Goal: Communication & Community: Answer question/provide support

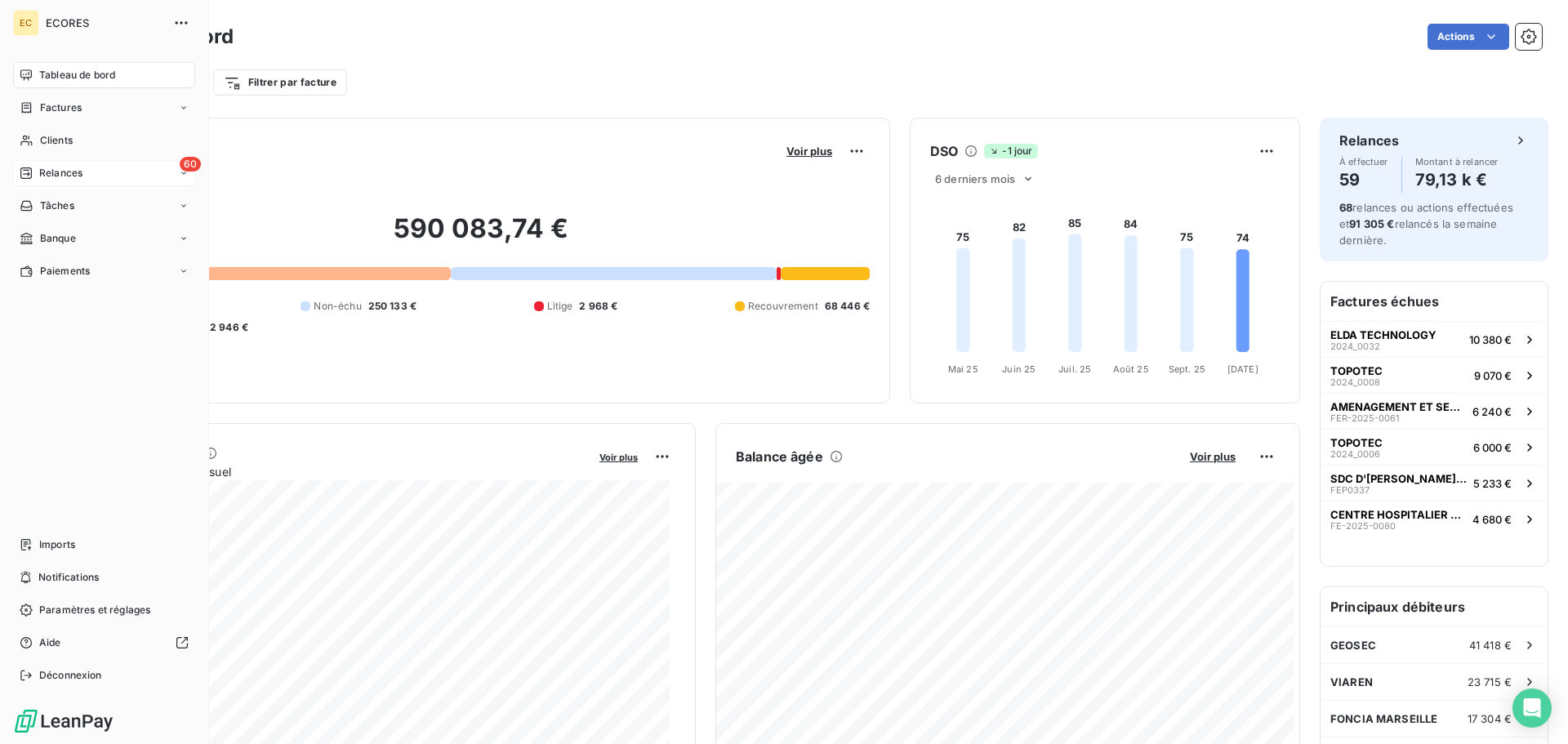
click at [39, 171] on span "Relances" at bounding box center [61, 173] width 43 height 15
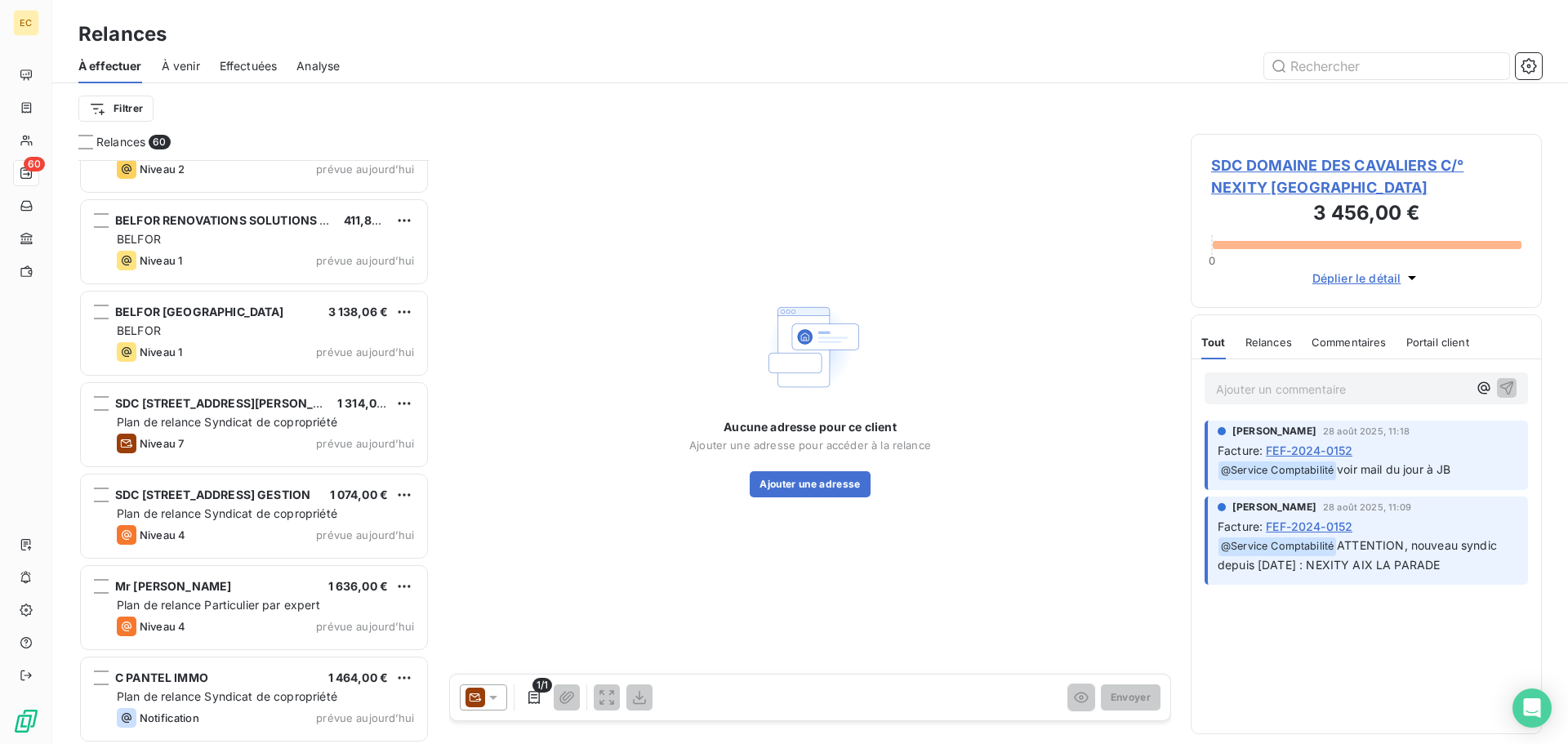
scroll to position [4905, 0]
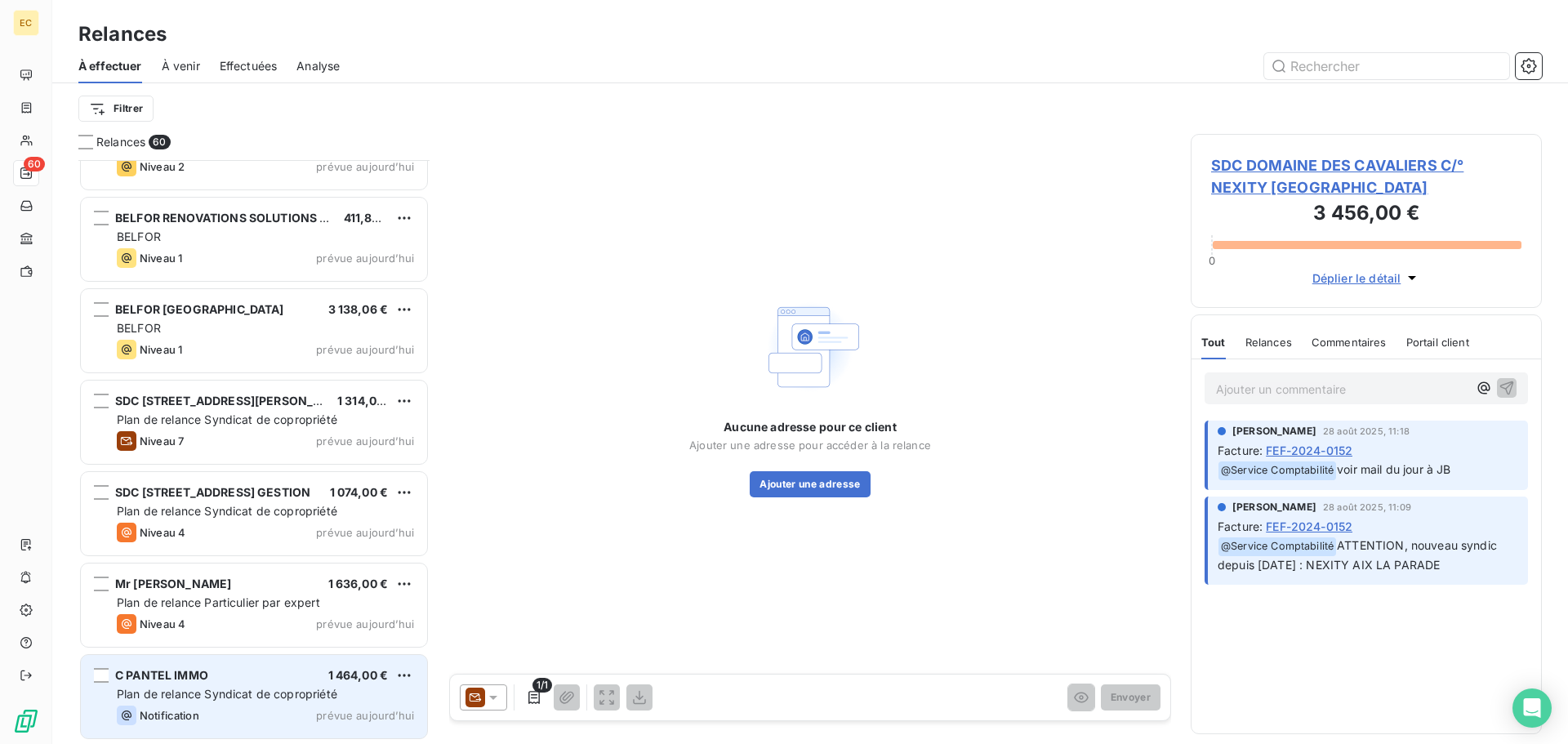
click at [274, 680] on div "C PANTEL IMMO 1 464,00 €" at bounding box center [265, 675] width 297 height 15
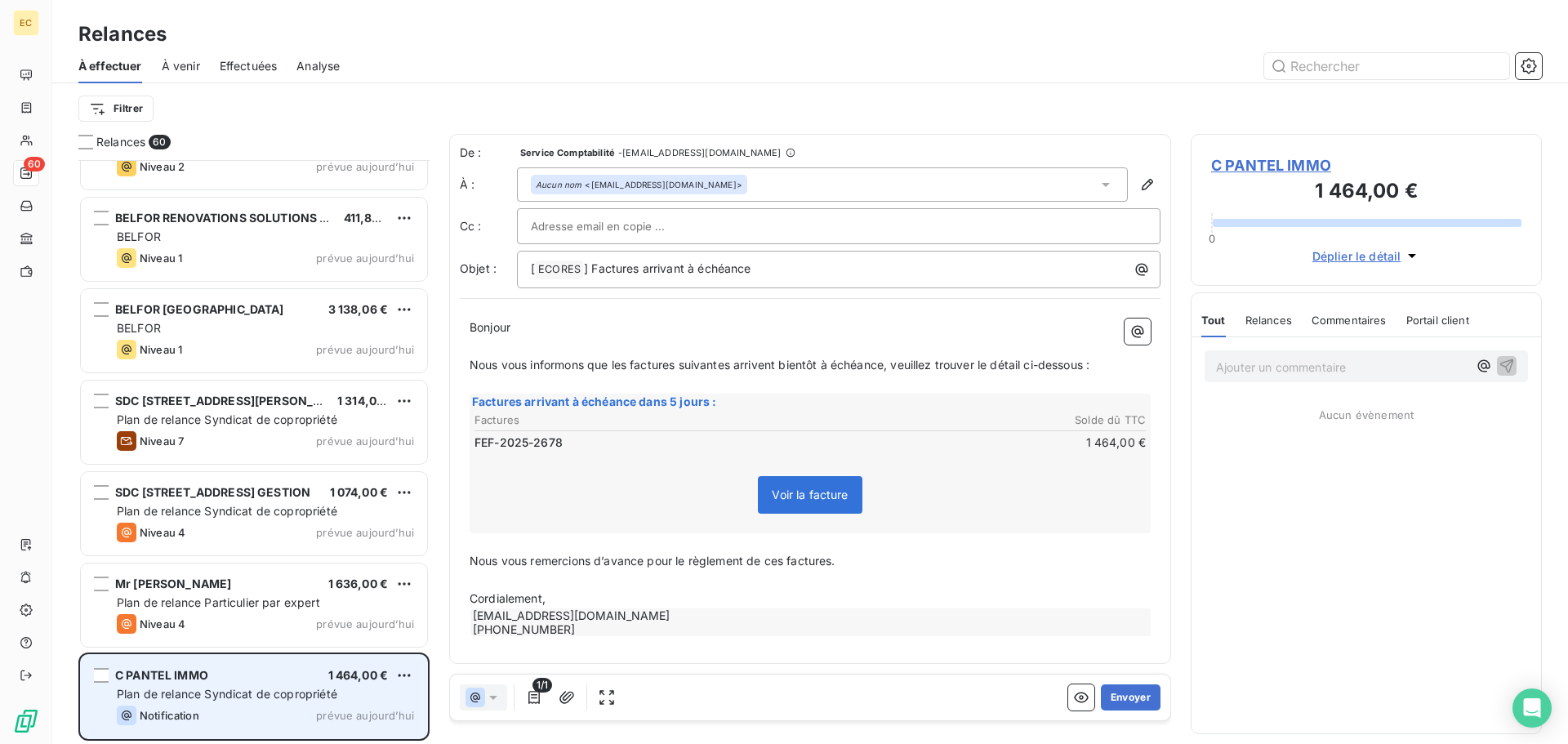
scroll to position [571, 339]
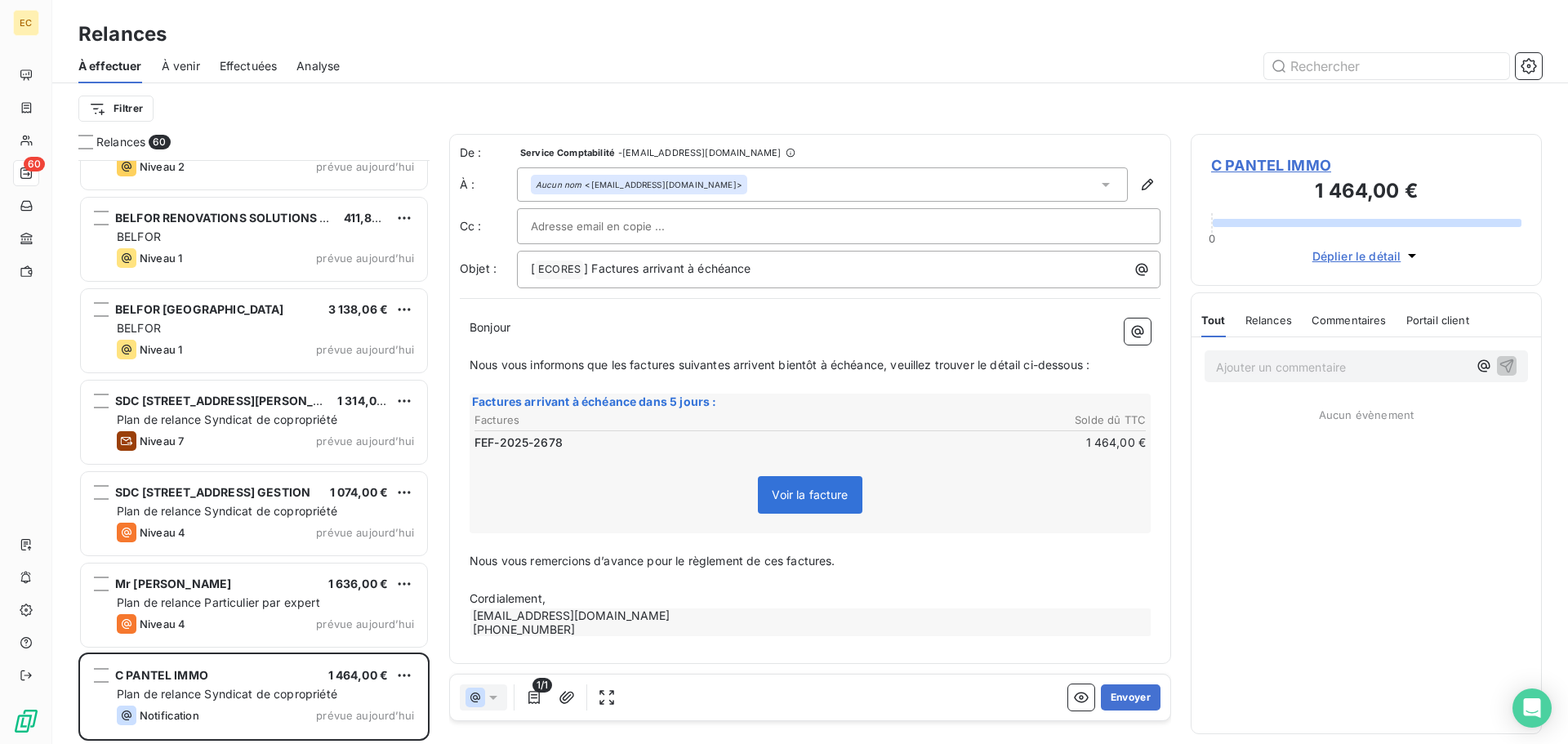
click at [1247, 169] on span "C PANTEL IMMO" at bounding box center [1367, 165] width 310 height 22
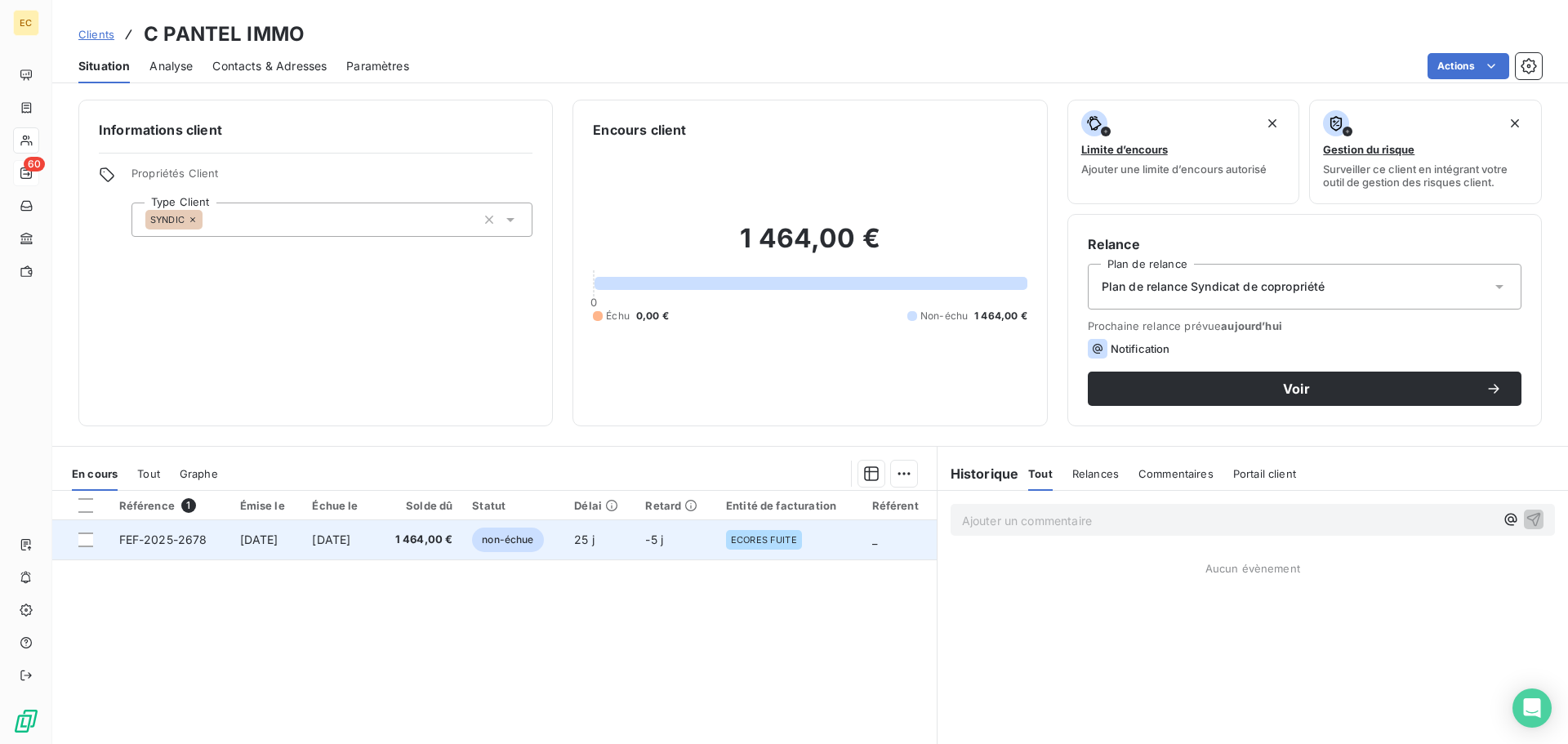
click at [182, 541] on span "FEF-2025-2678" at bounding box center [163, 539] width 88 height 14
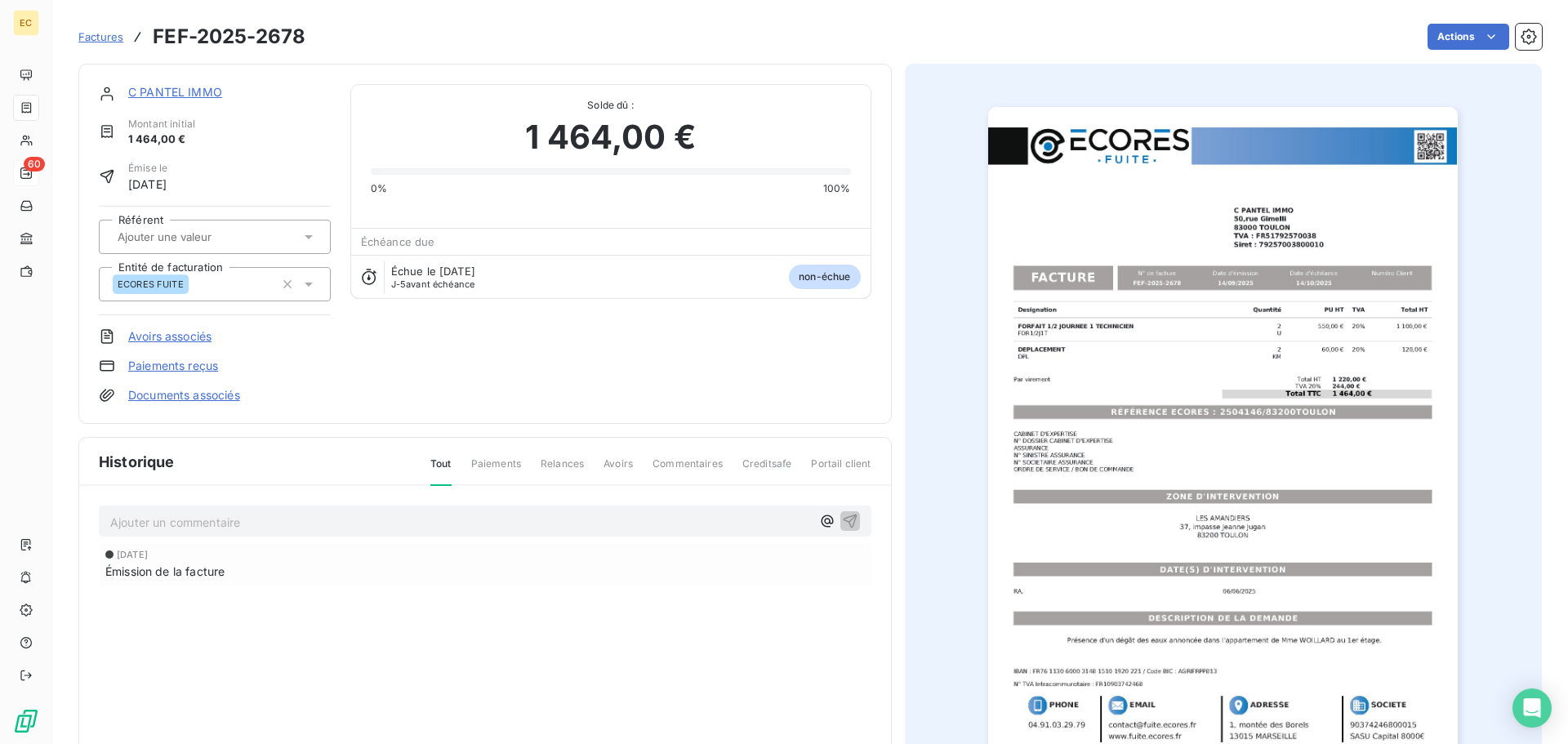
click at [1210, 414] on img "button" at bounding box center [1223, 439] width 469 height 664
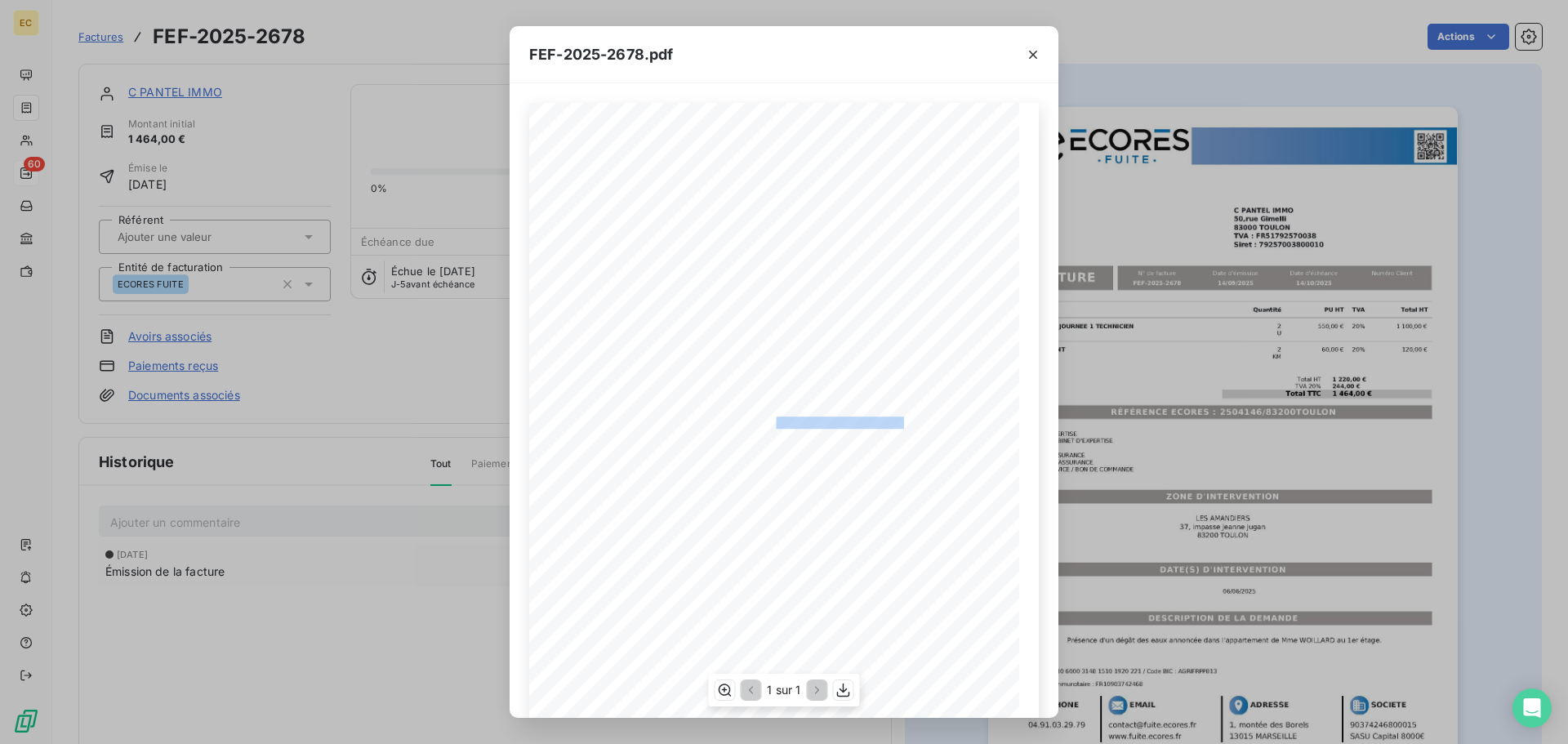
drag, startPoint x: 895, startPoint y: 420, endPoint x: 770, endPoint y: 418, distance: 125.0
click at [770, 418] on span "RÉFÉRENCE ECORES : 2504146/83200TOULON" at bounding box center [785, 420] width 237 height 8
copy span ": 2504146/83200TOULON"
click at [1034, 57] on icon "button" at bounding box center [1033, 54] width 17 height 17
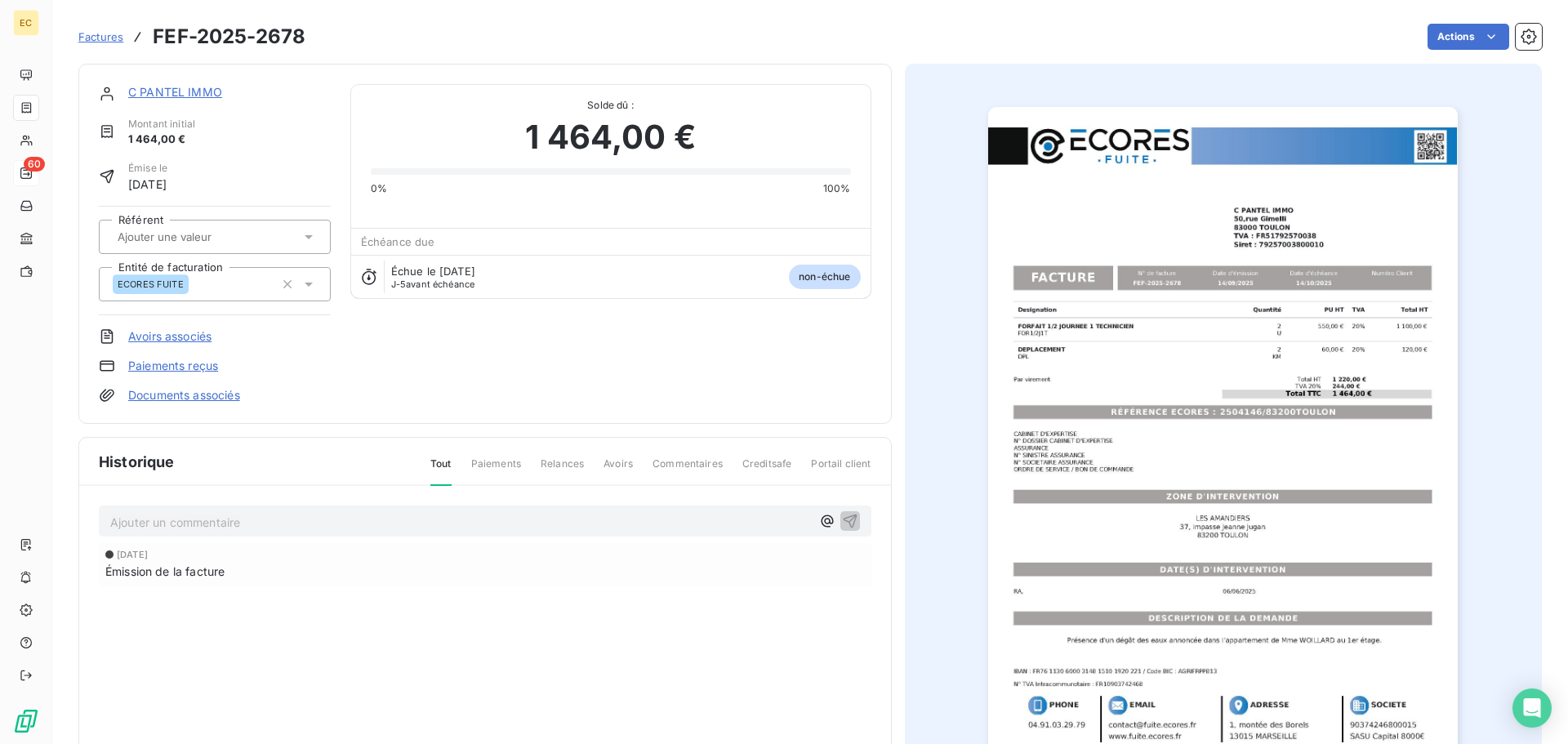
click at [184, 90] on link "C PANTEL IMMO" at bounding box center [176, 92] width 94 height 14
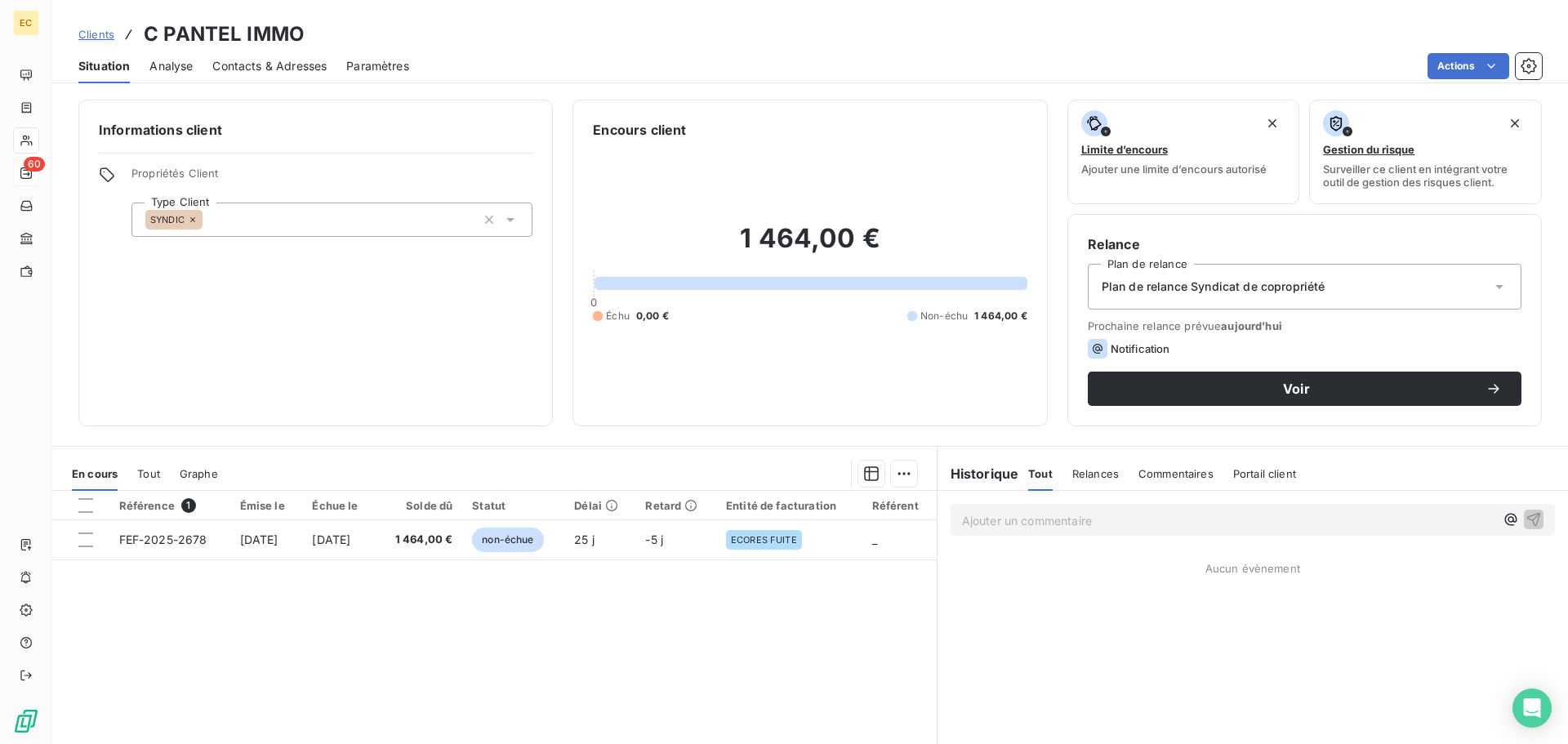
click at [264, 66] on span "Contacts & Adresses" at bounding box center [269, 66] width 114 height 17
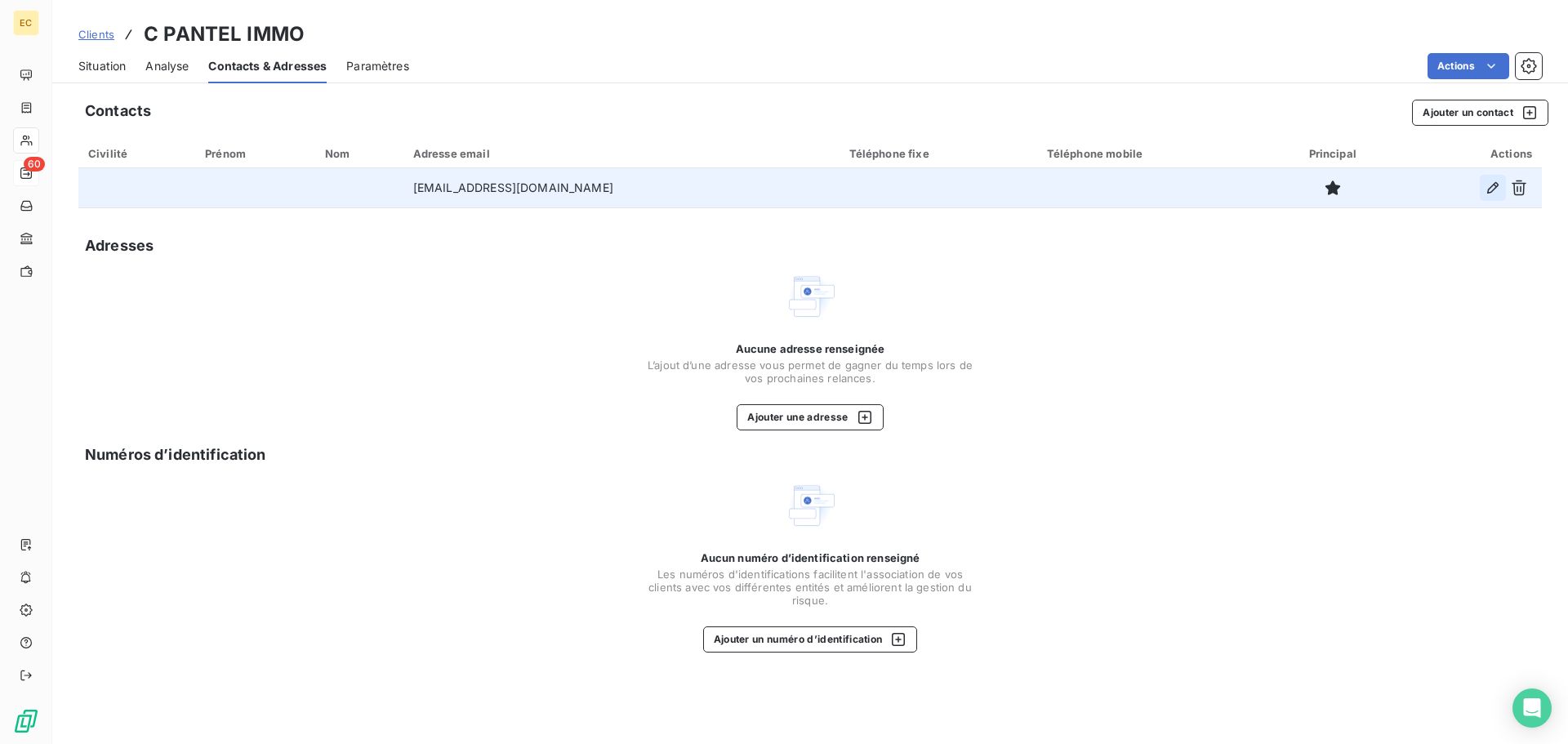
click at [1489, 192] on icon "button" at bounding box center [1493, 188] width 12 height 12
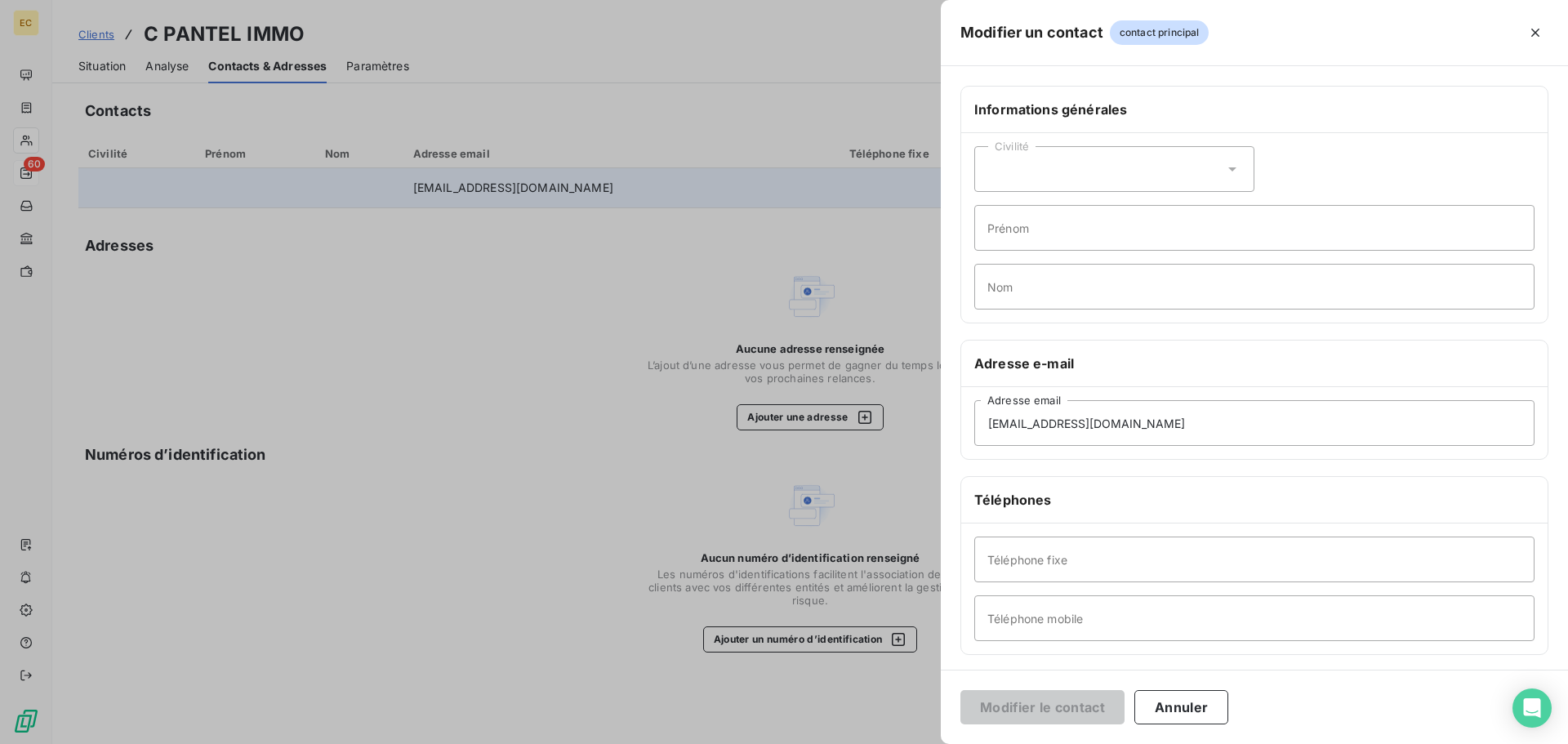
click at [656, 471] on div at bounding box center [784, 372] width 1568 height 744
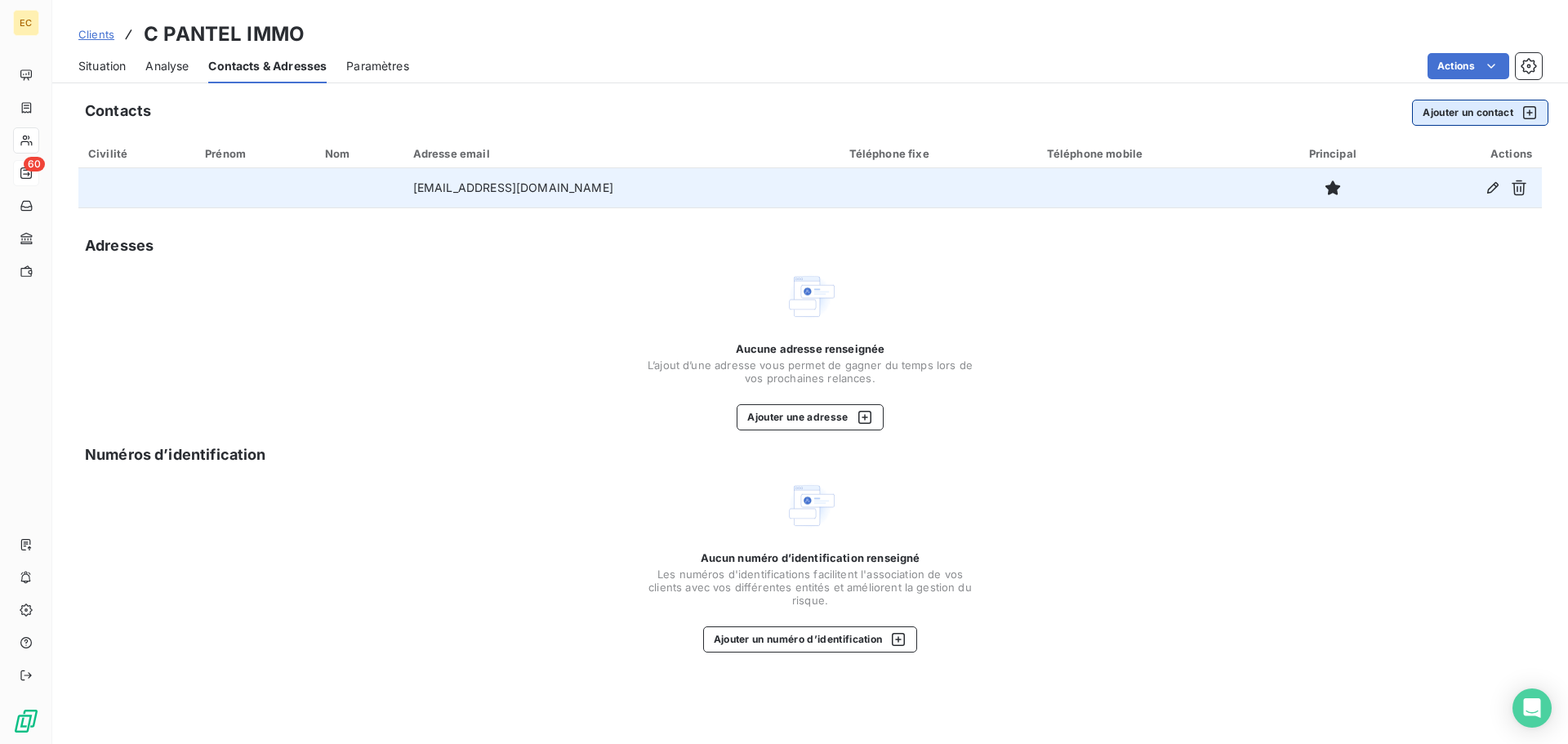
click at [1453, 113] on button "Ajouter un contact" at bounding box center [1480, 113] width 136 height 27
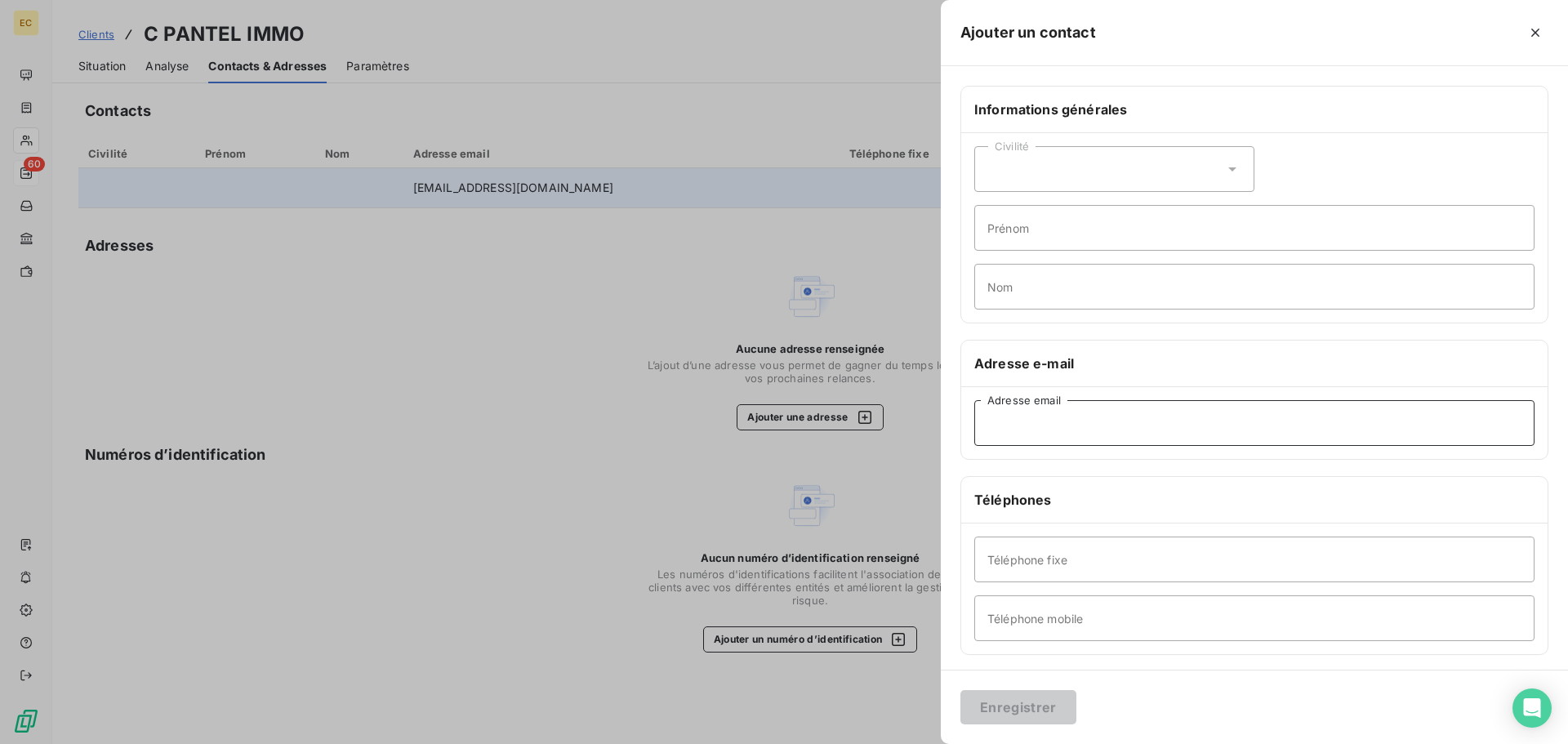
paste input "mailto:melanie.levasseur@foncia.com"
click at [1056, 173] on div "Civilité" at bounding box center [1114, 169] width 280 height 46
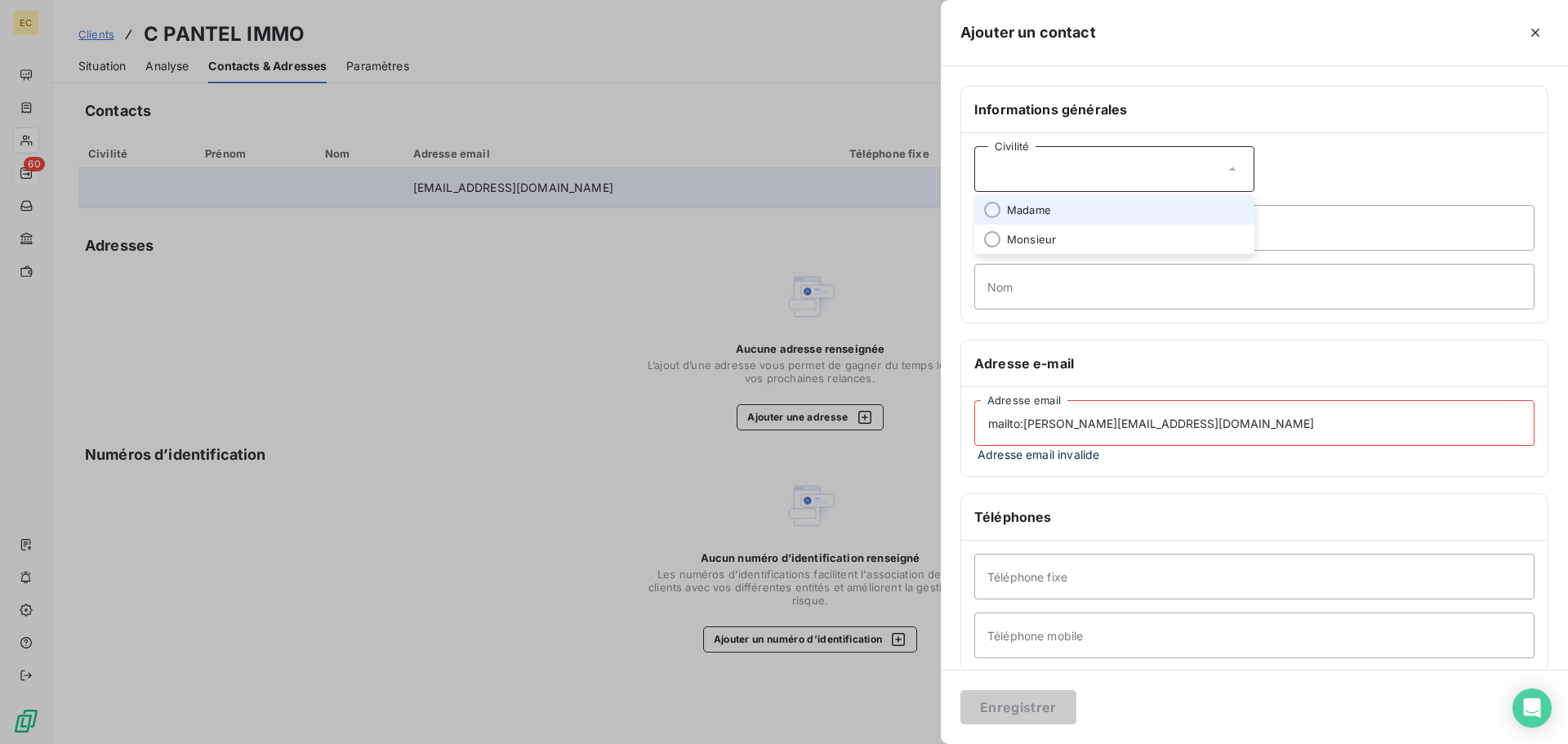
click at [1047, 209] on span "Madame" at bounding box center [1029, 210] width 44 height 16
click at [1024, 423] on input "mailto:melanie.levasseur@foncia.com" at bounding box center [1255, 423] width 561 height 46
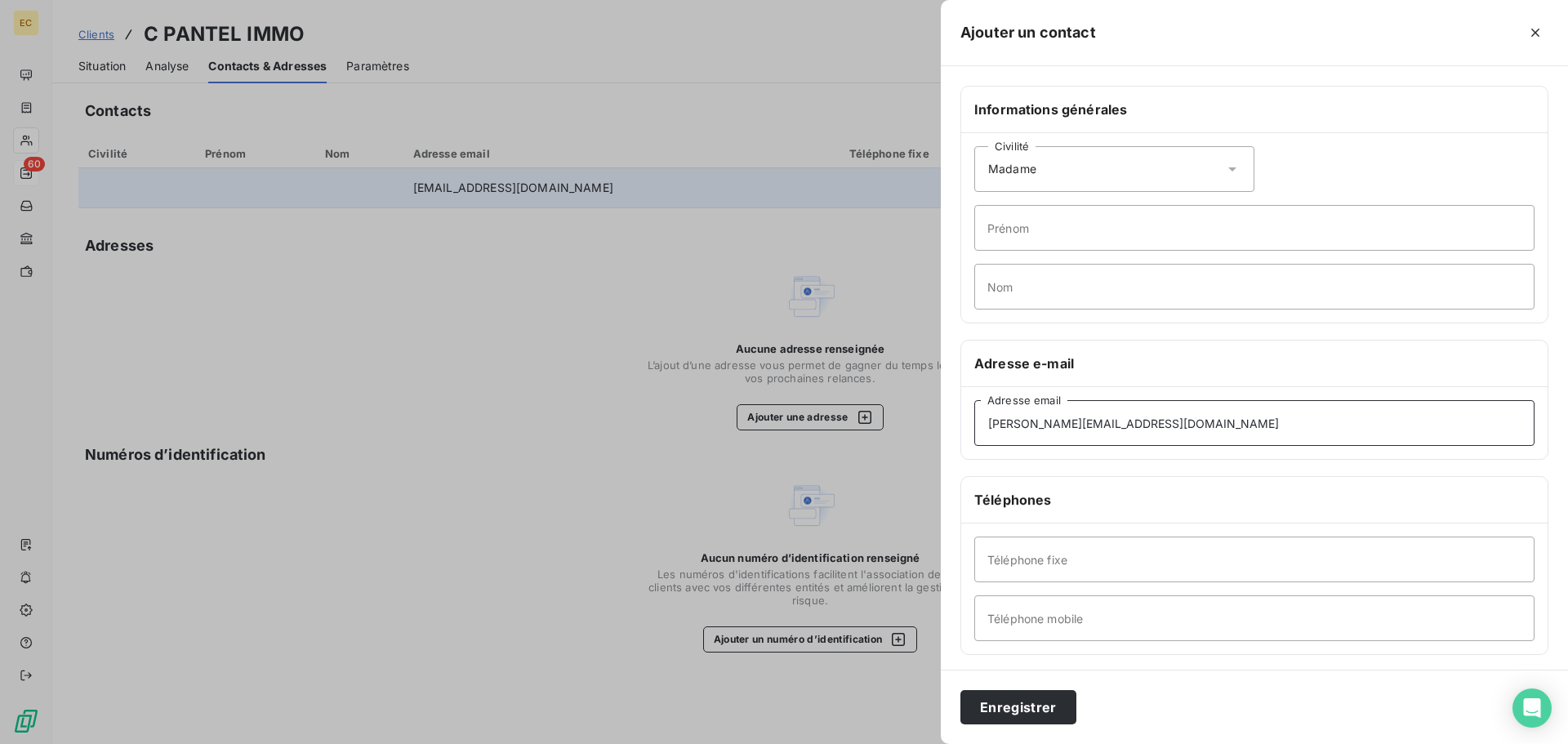
type input "melanie.levasseur@foncia.com"
click at [1020, 231] on input "Prénom" at bounding box center [1255, 228] width 561 height 46
type input "Mélanie"
click at [1013, 286] on input "Nom" at bounding box center [1255, 287] width 561 height 46
type input "LEVASSEUR"
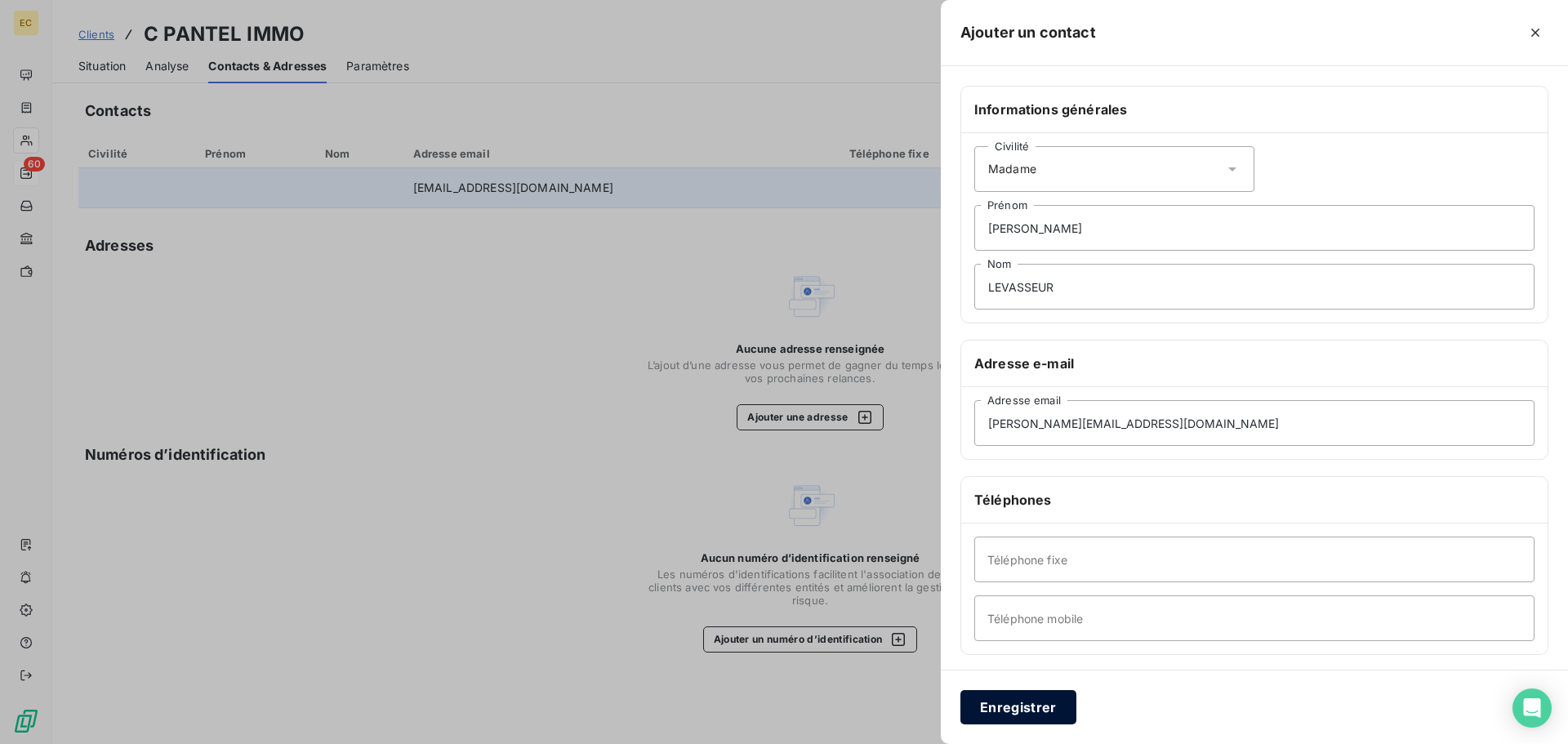
click at [1031, 702] on button "Enregistrer" at bounding box center [1018, 707] width 116 height 34
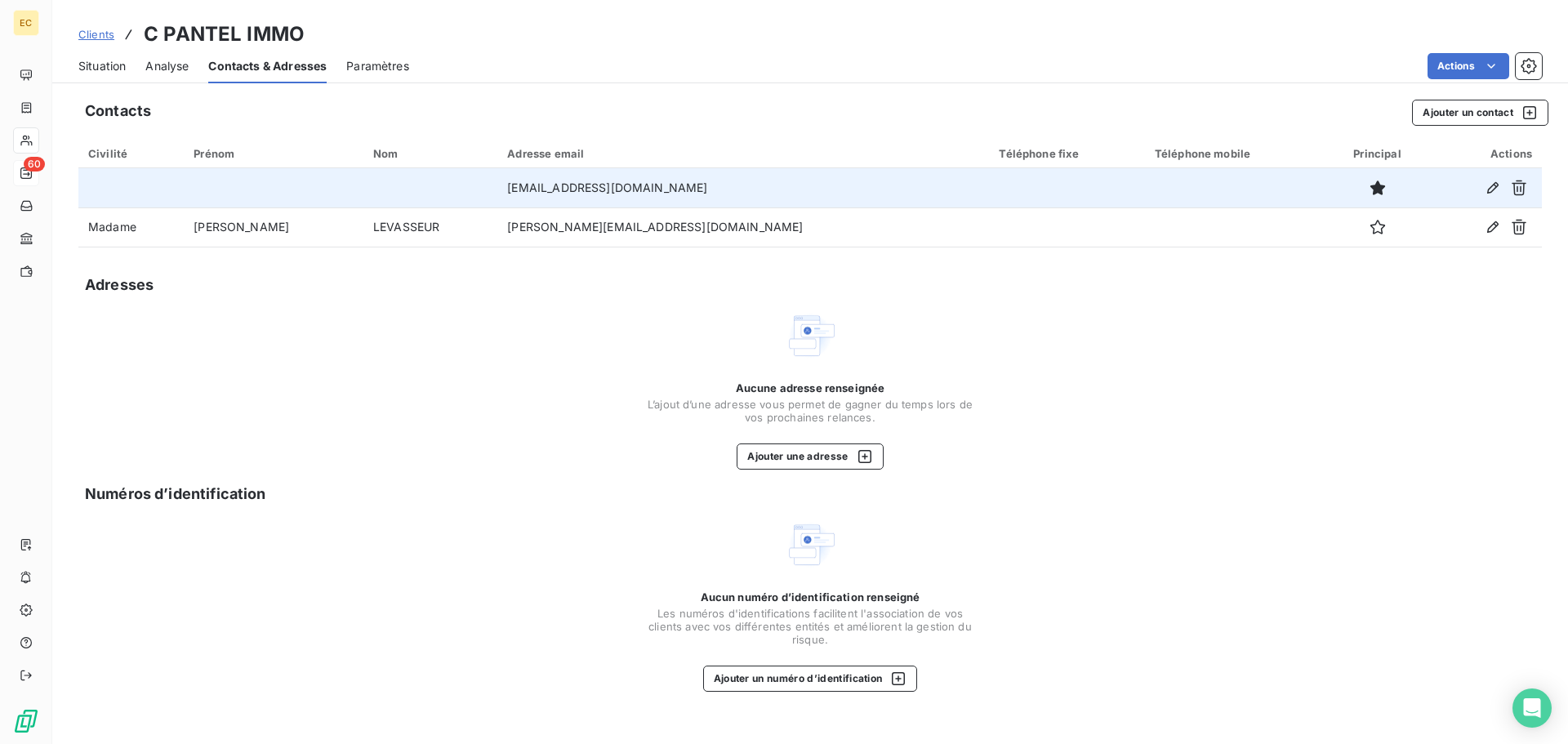
click at [94, 62] on span "Situation" at bounding box center [102, 66] width 47 height 17
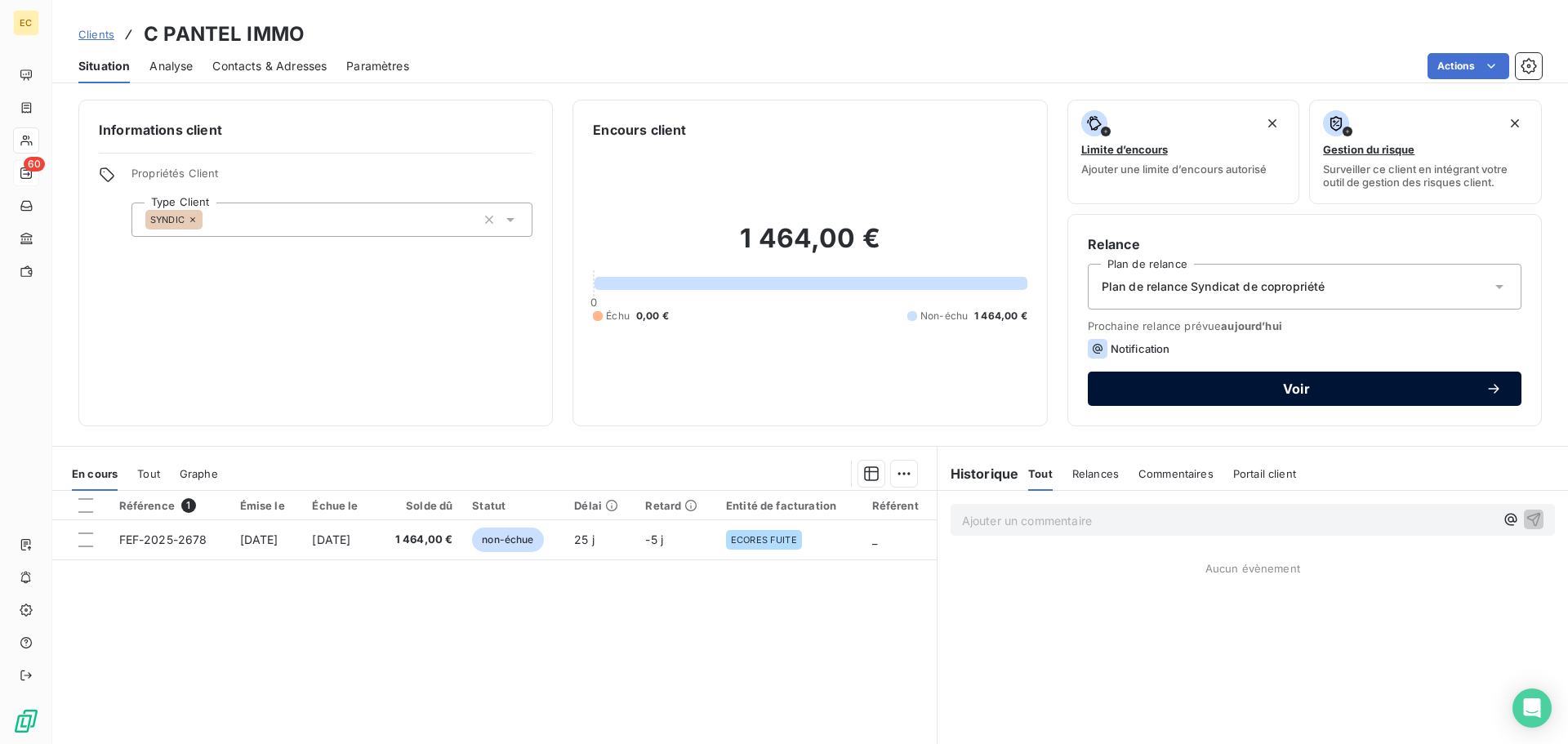
click at [1277, 394] on span "Voir" at bounding box center [1296, 388] width 378 height 13
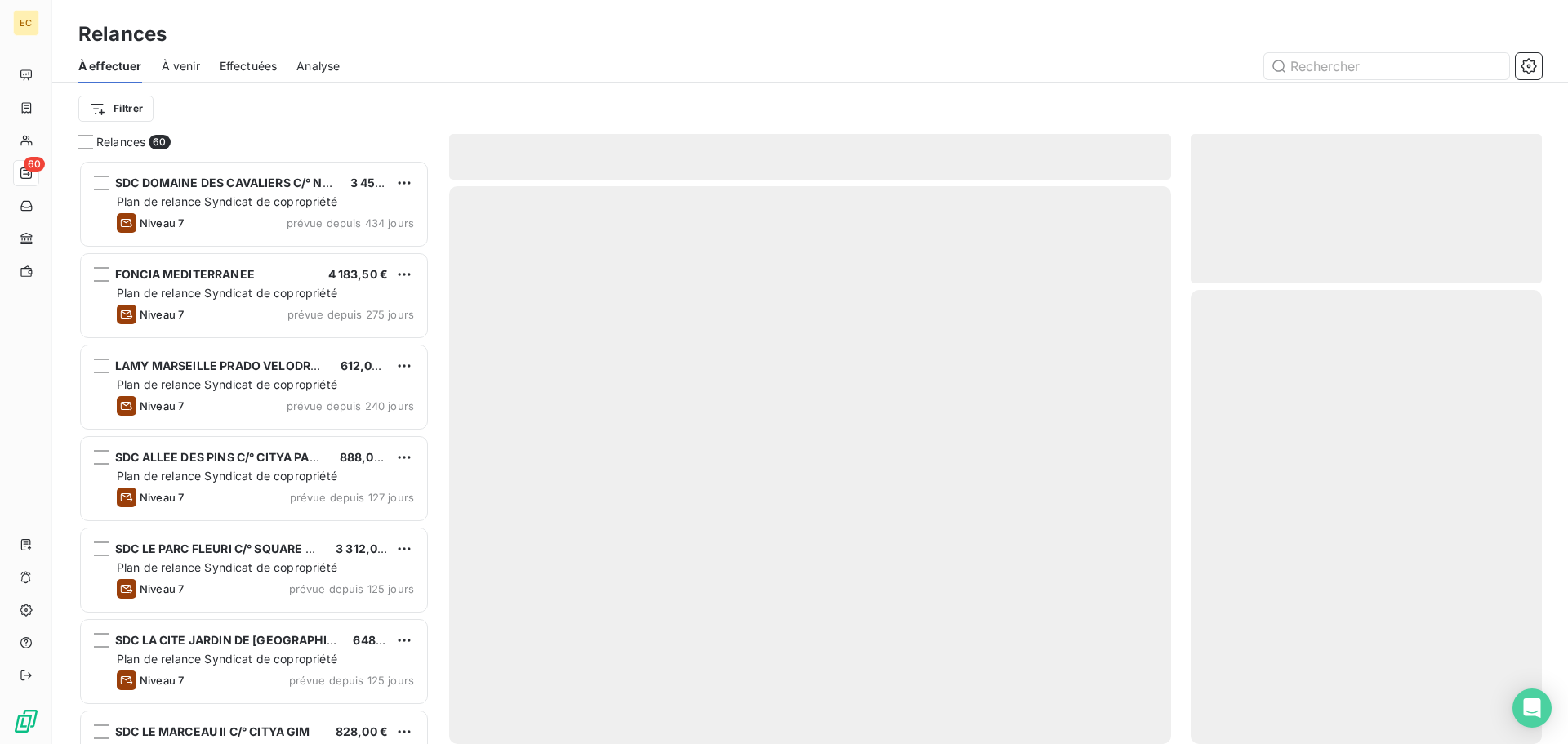
scroll to position [571, 339]
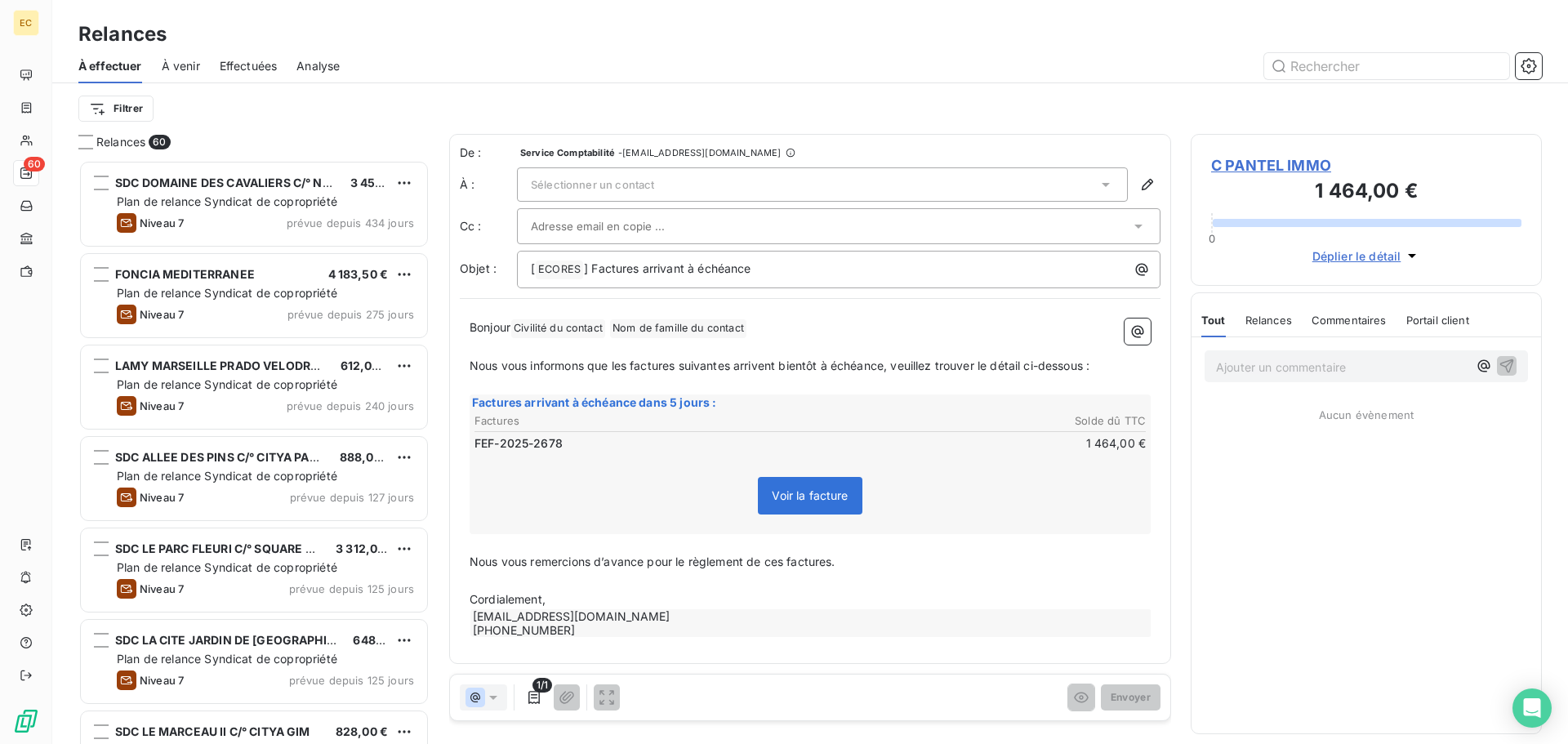
click at [611, 190] on span "Sélectionner un contact" at bounding box center [593, 184] width 124 height 13
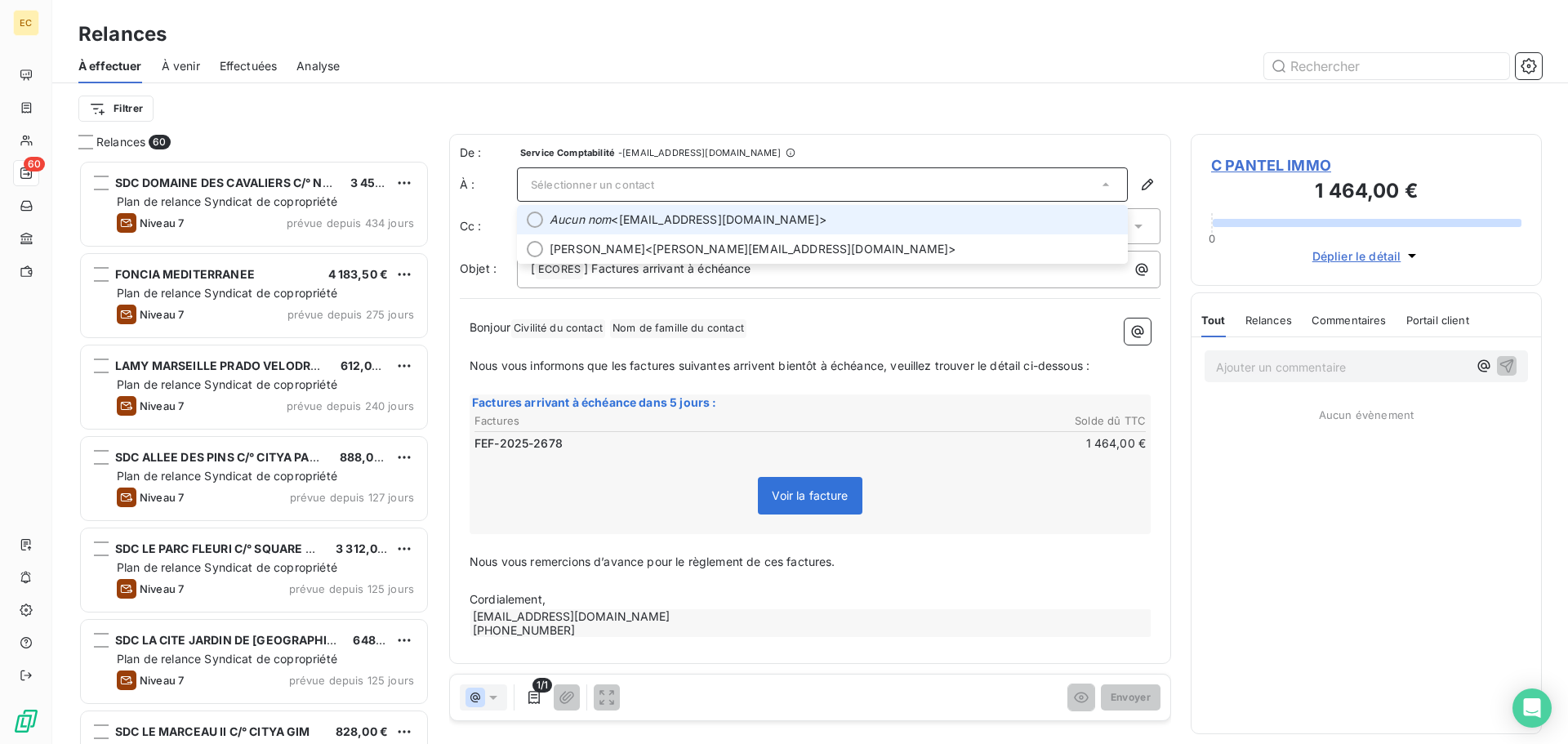
click at [629, 219] on span "Aucun nom <contact@cpantelimmo.fr>" at bounding box center [834, 219] width 568 height 17
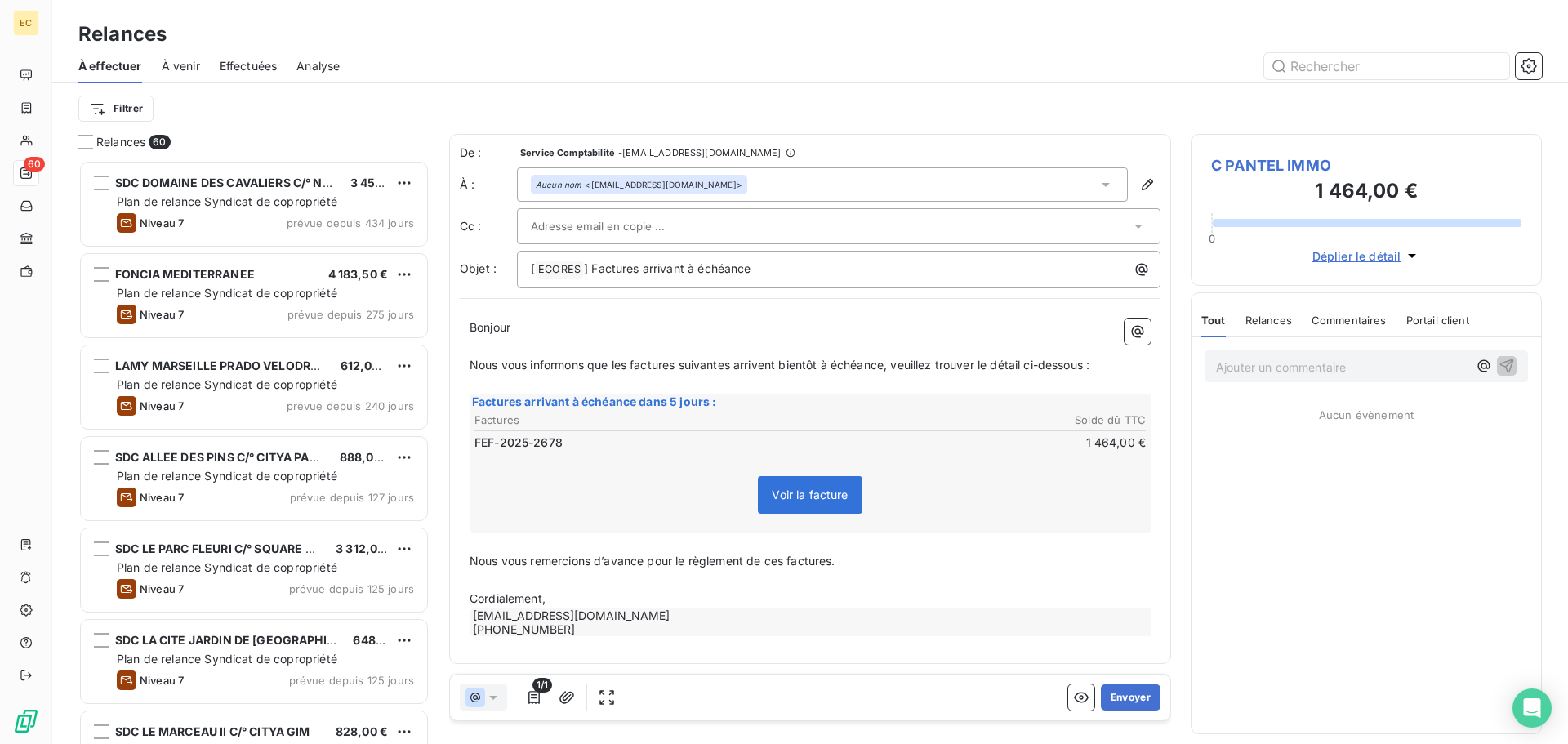
click at [620, 236] on input "text" at bounding box center [619, 226] width 176 height 25
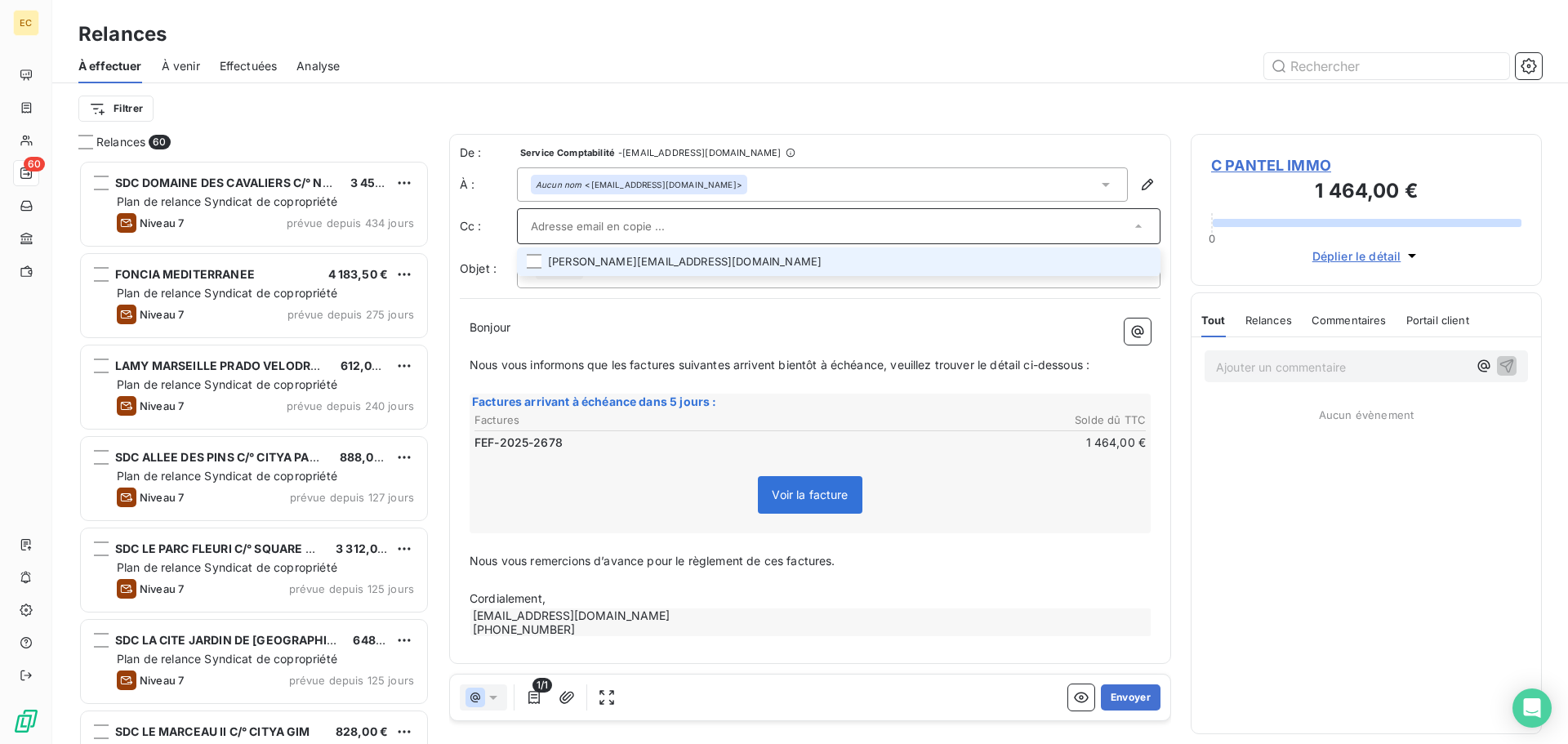
click at [561, 260] on li "melanie.levasseur@foncia.com" at bounding box center [839, 261] width 644 height 28
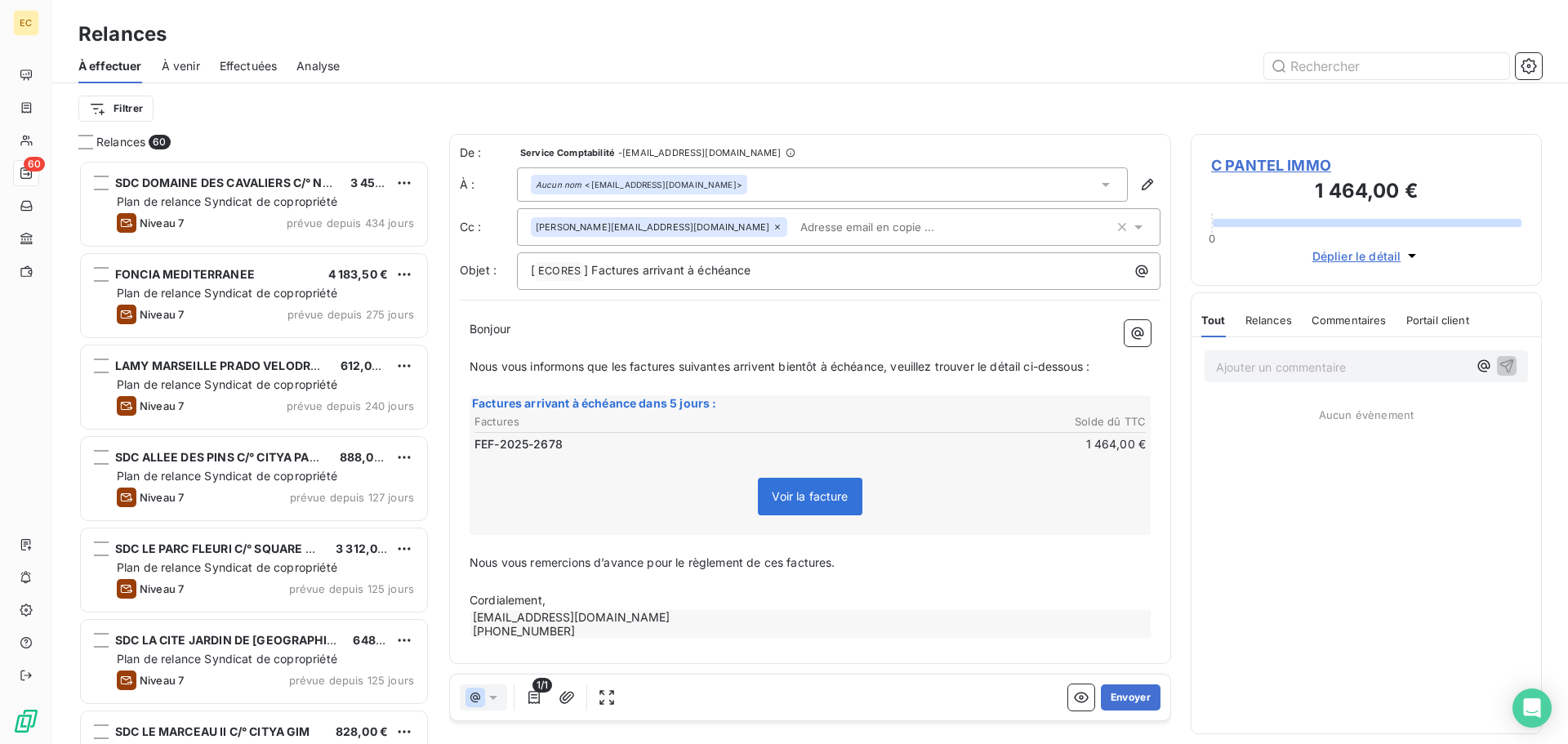
click at [787, 333] on p "Bonjour ﻿ ﻿ ﻿" at bounding box center [810, 329] width 681 height 19
click at [1135, 696] on button "Envoyer" at bounding box center [1131, 697] width 60 height 27
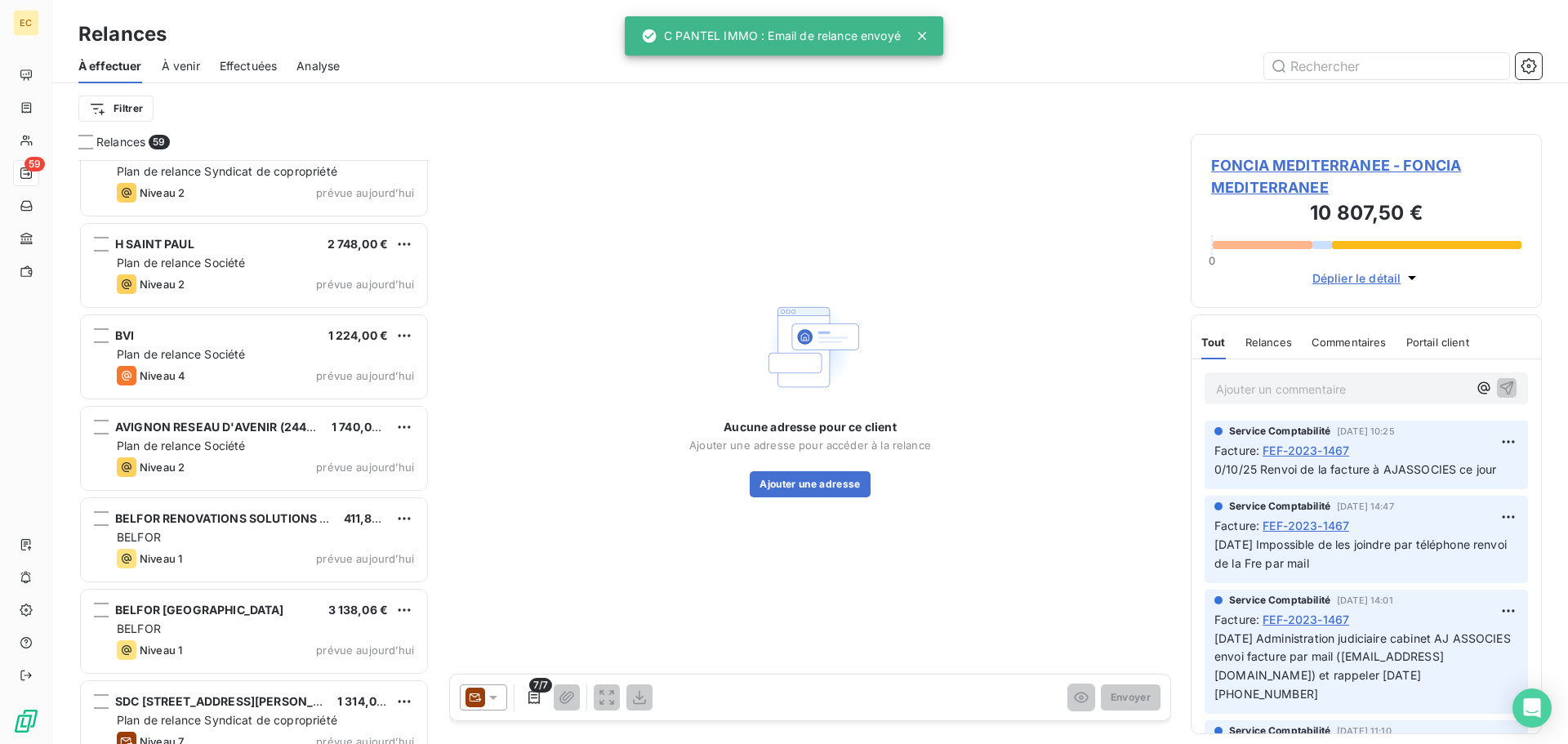
scroll to position [4813, 0]
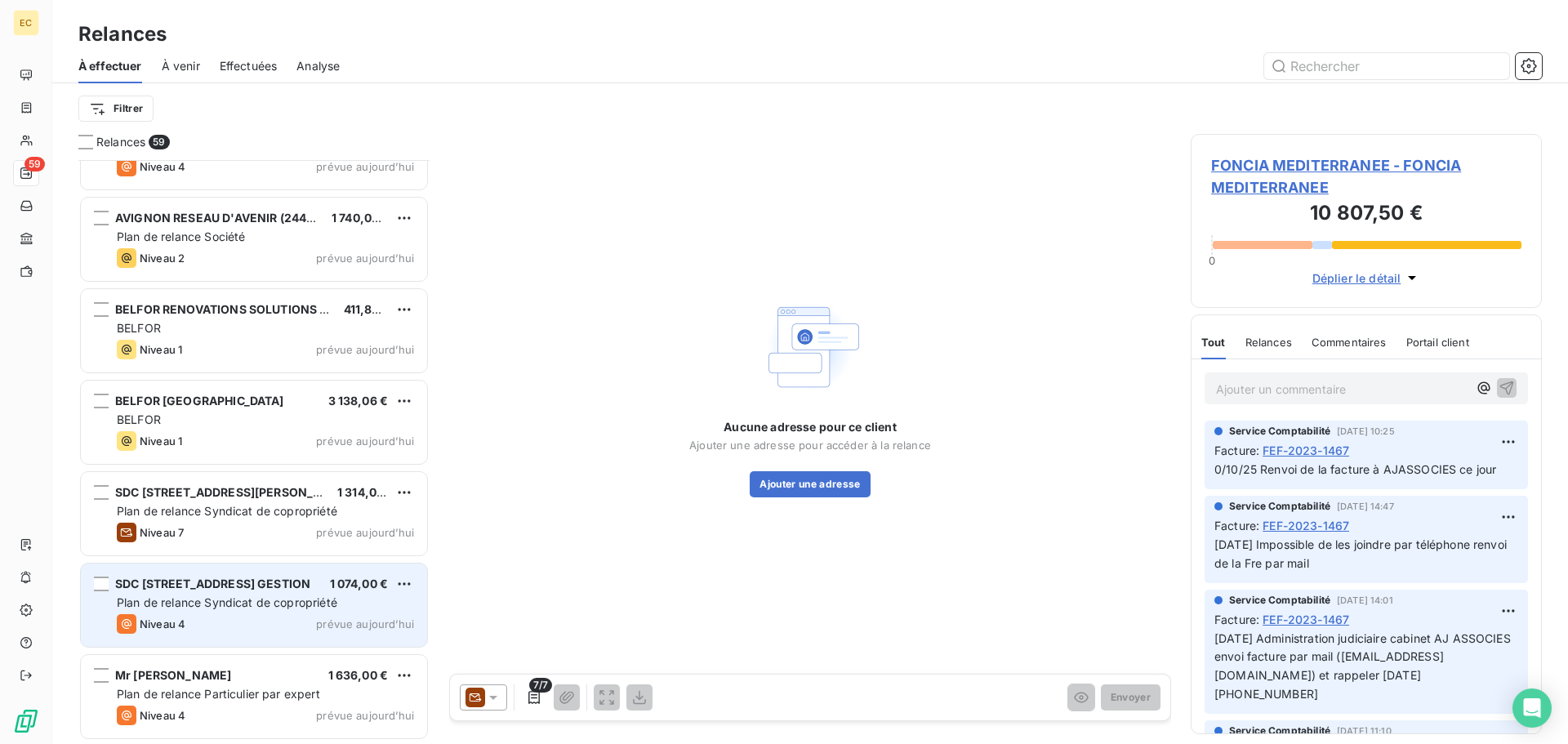
click at [248, 610] on div "Plan de relance Syndicat de copropriété" at bounding box center [265, 603] width 297 height 17
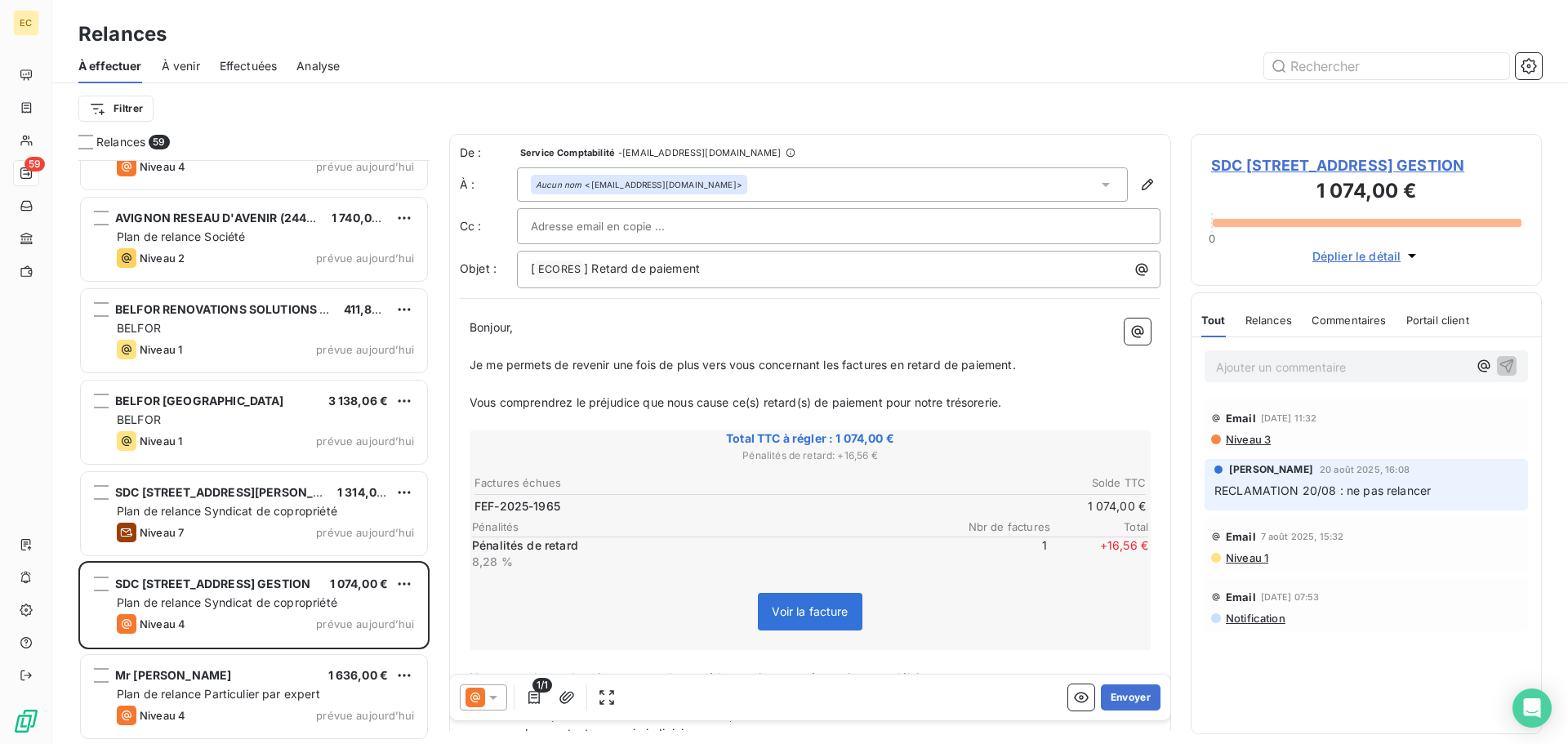
click at [1277, 165] on span "SDC 26, RUE GRANET C/° ALTER GESTION" at bounding box center [1367, 165] width 310 height 22
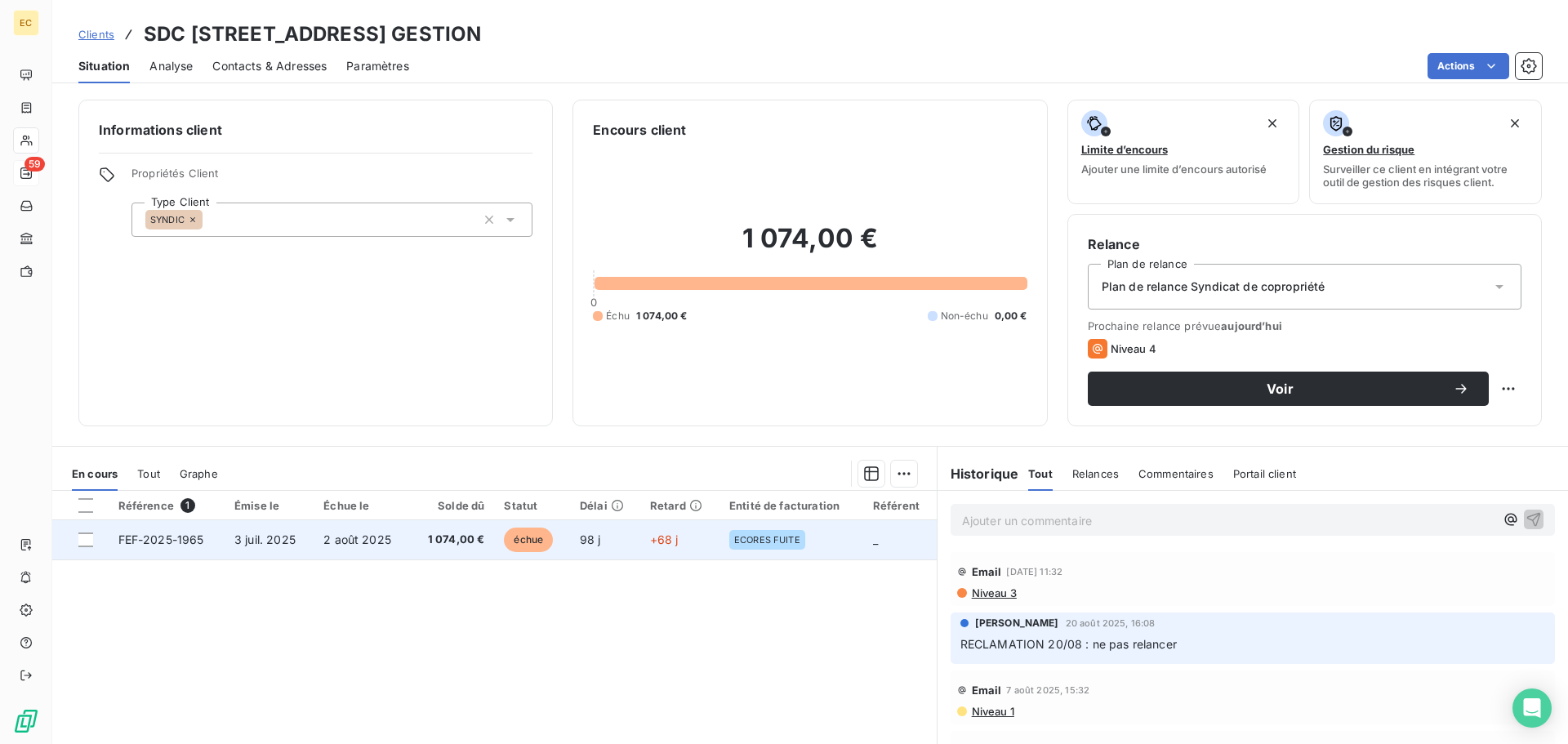
click at [163, 538] on span "FEF-2025-1965" at bounding box center [161, 539] width 85 height 14
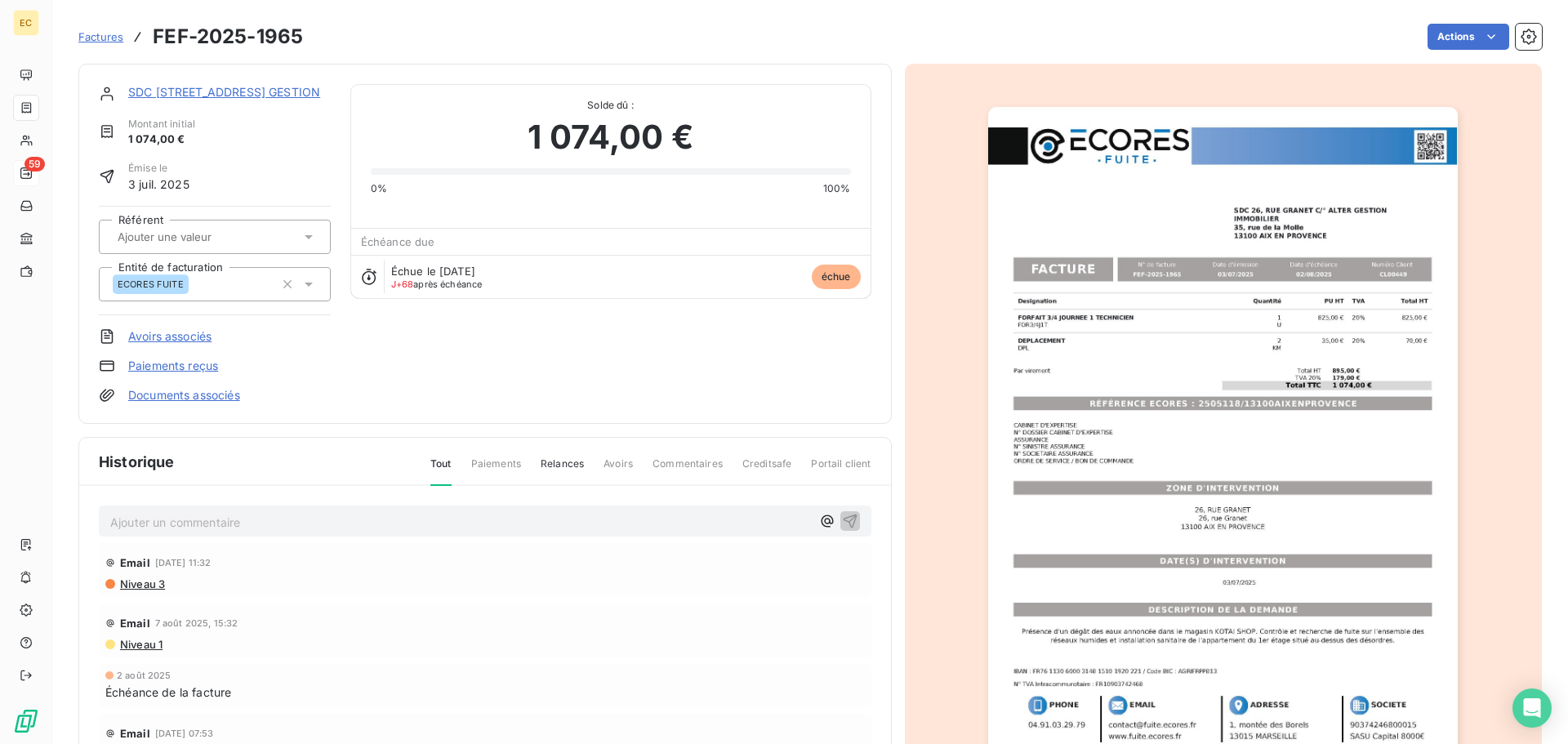
click at [1130, 403] on img "button" at bounding box center [1223, 439] width 469 height 664
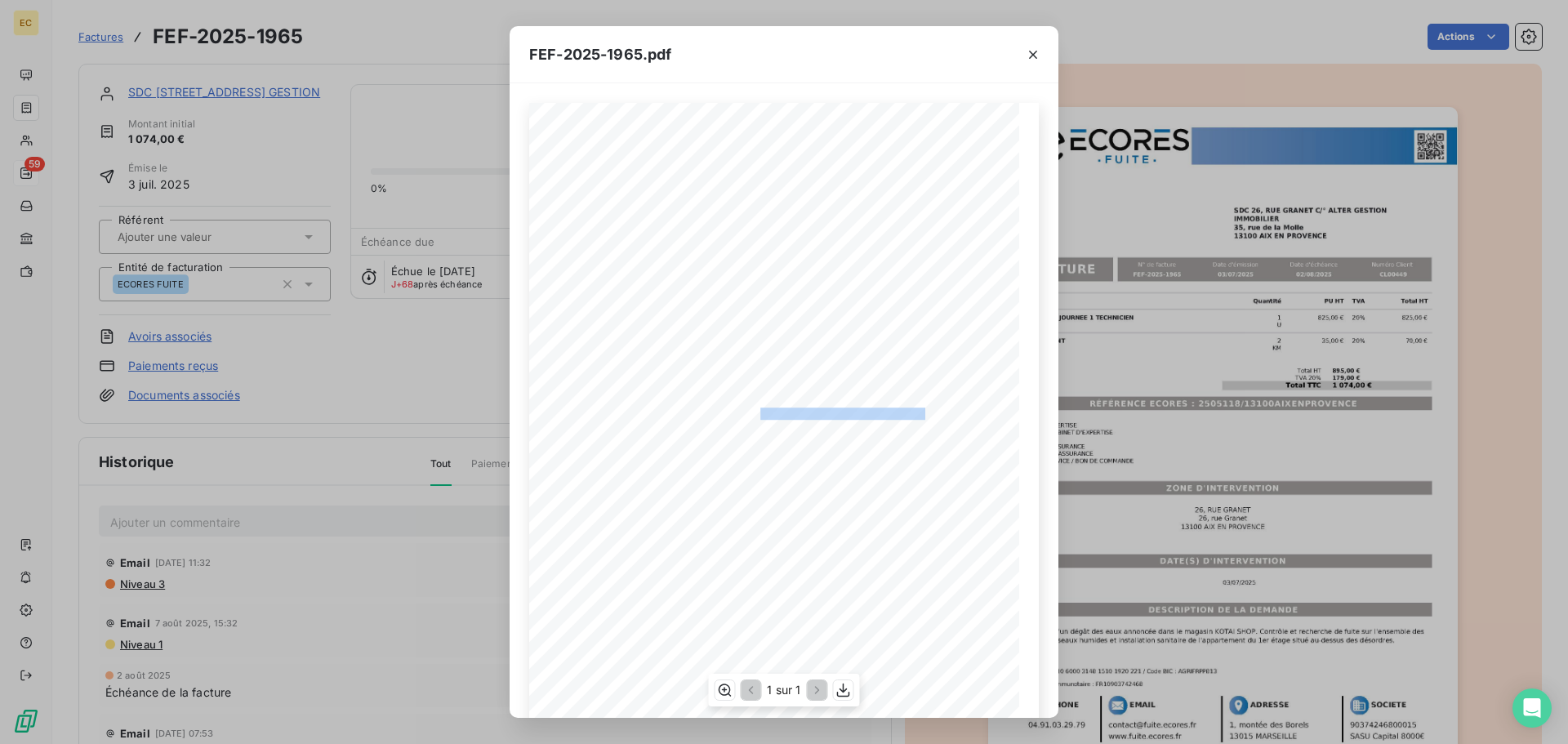
drag, startPoint x: 916, startPoint y: 414, endPoint x: 751, endPoint y: 408, distance: 165.1
click at [751, 408] on span "RÉFÉRENCE ECORES : 2505118/13100AIXENPROVENCE" at bounding box center [784, 411] width 280 height 8
copy span "2505118/13100AIXENPROVENCE"
click at [1030, 56] on icon "button" at bounding box center [1033, 54] width 17 height 17
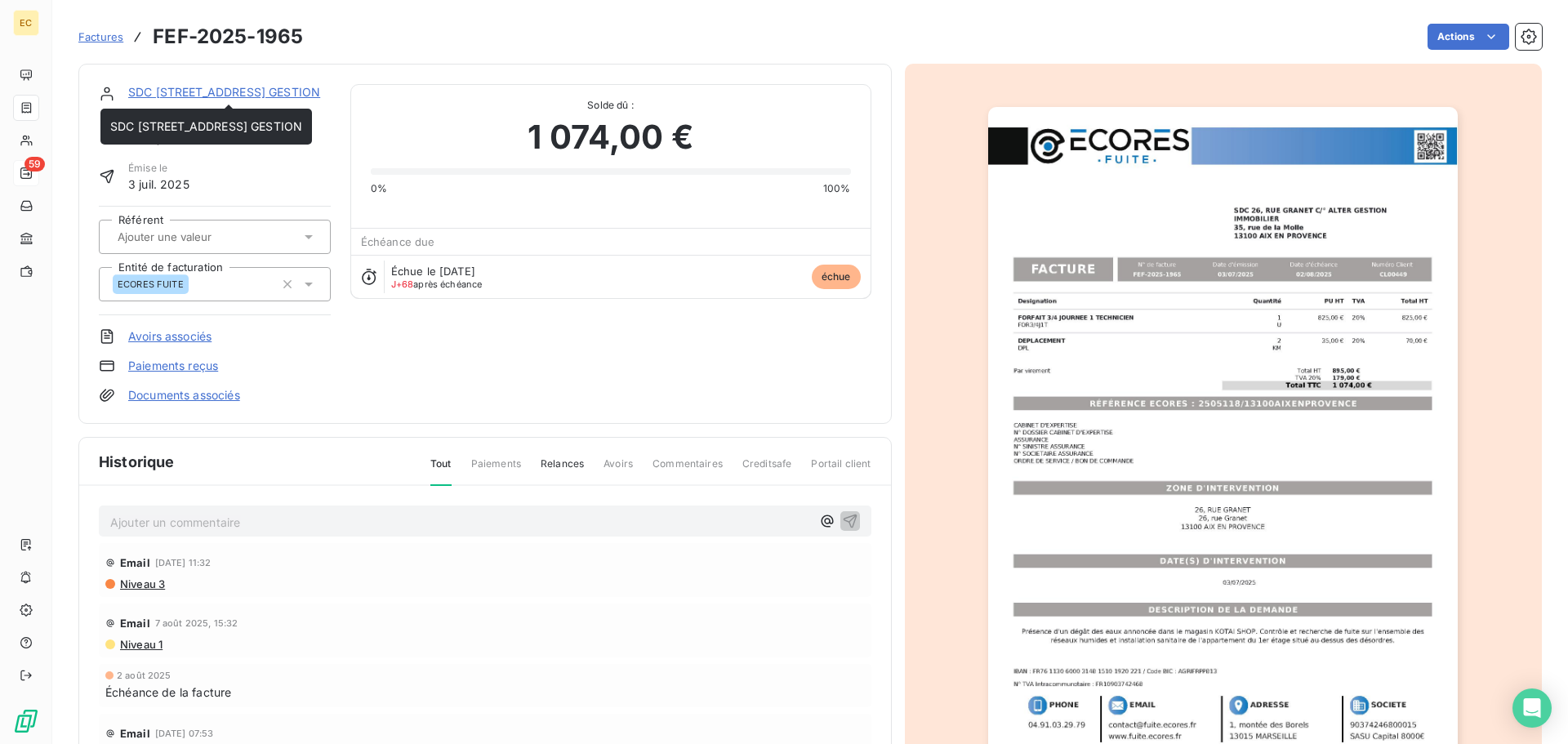
click at [179, 95] on link "SDC 26, RUE GRANET C/° ALTER GESTION" at bounding box center [225, 92] width 192 height 14
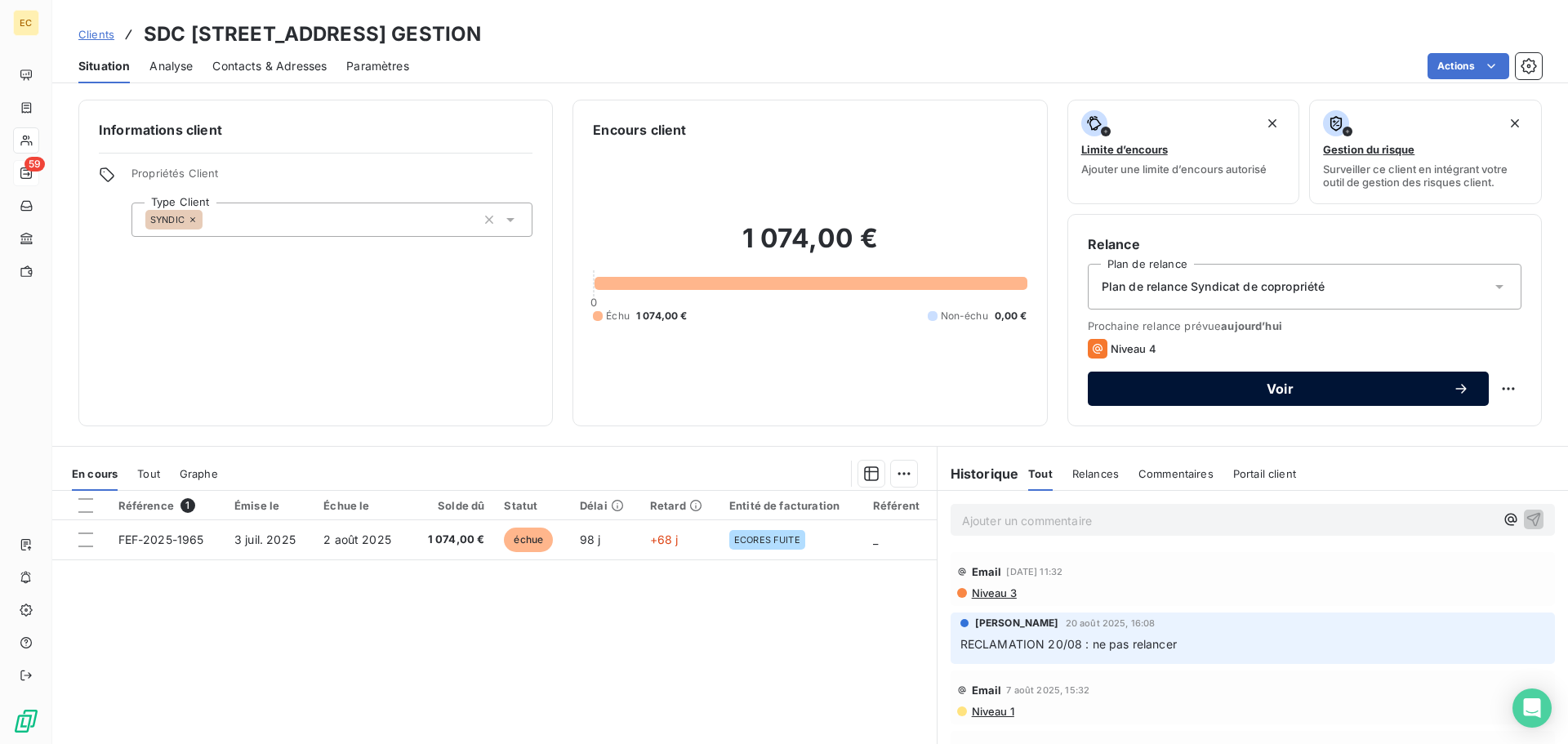
click at [1197, 389] on span "Voir" at bounding box center [1280, 388] width 346 height 13
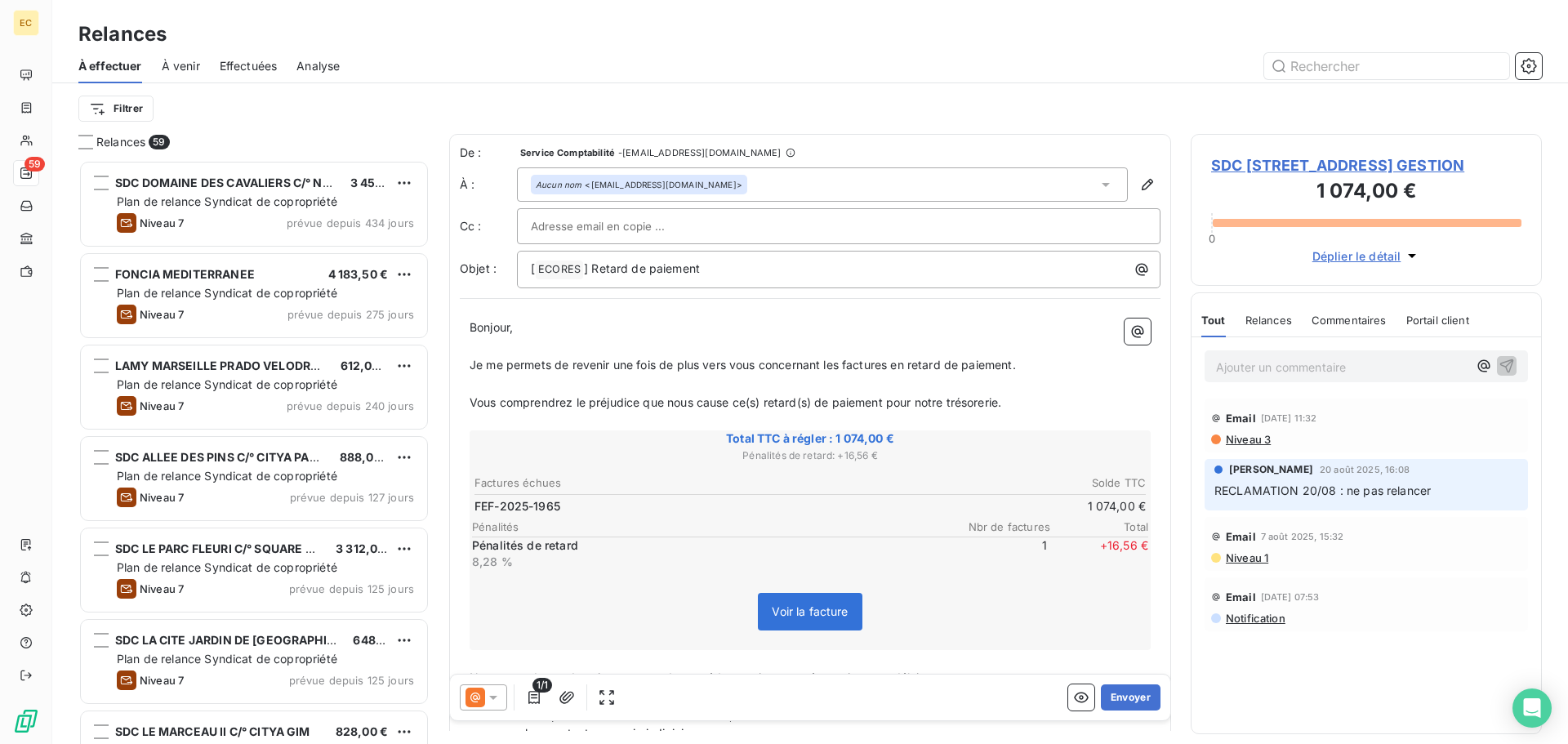
scroll to position [571, 339]
paste input "facture13100@gmail.com"
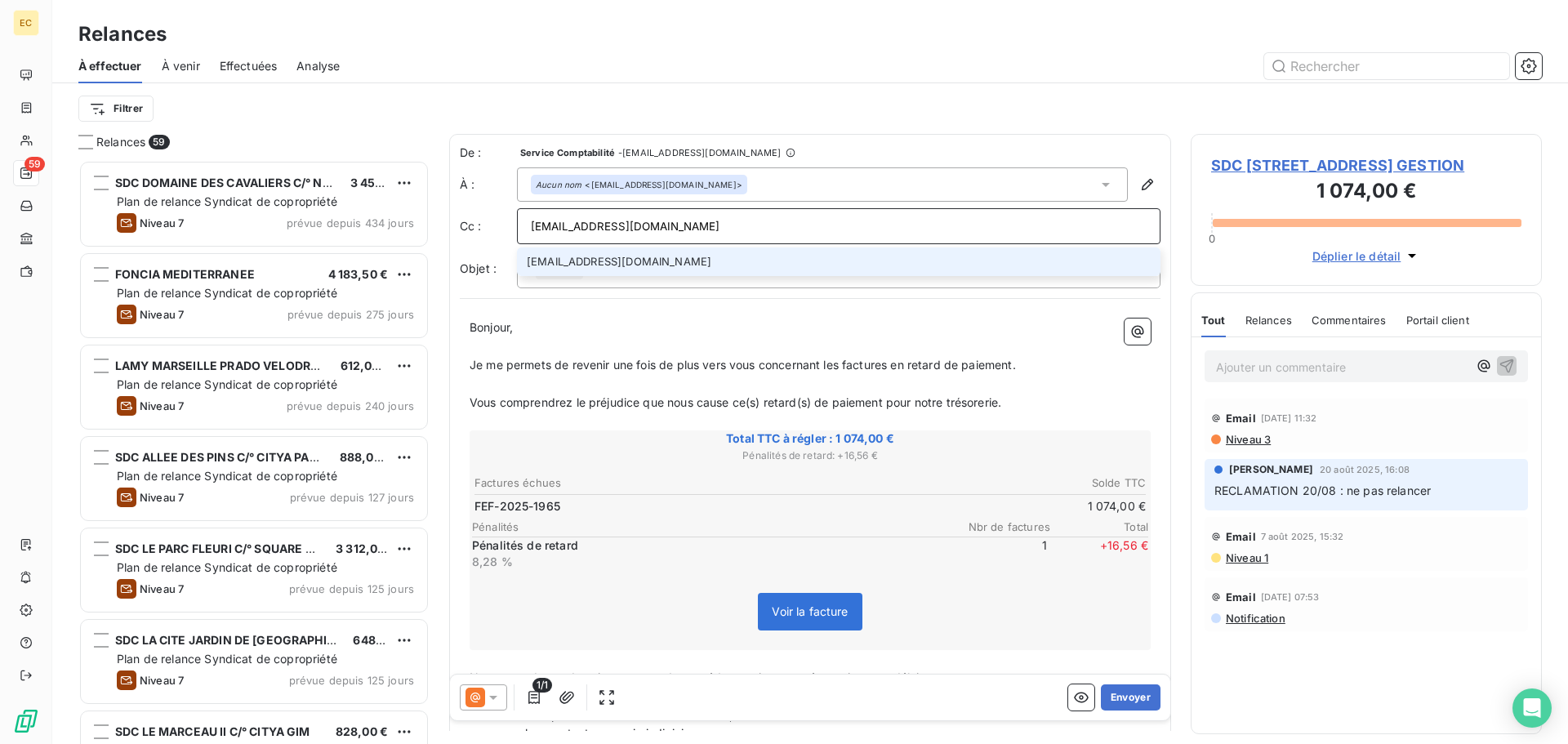
type input "facture13100@gmail.com"
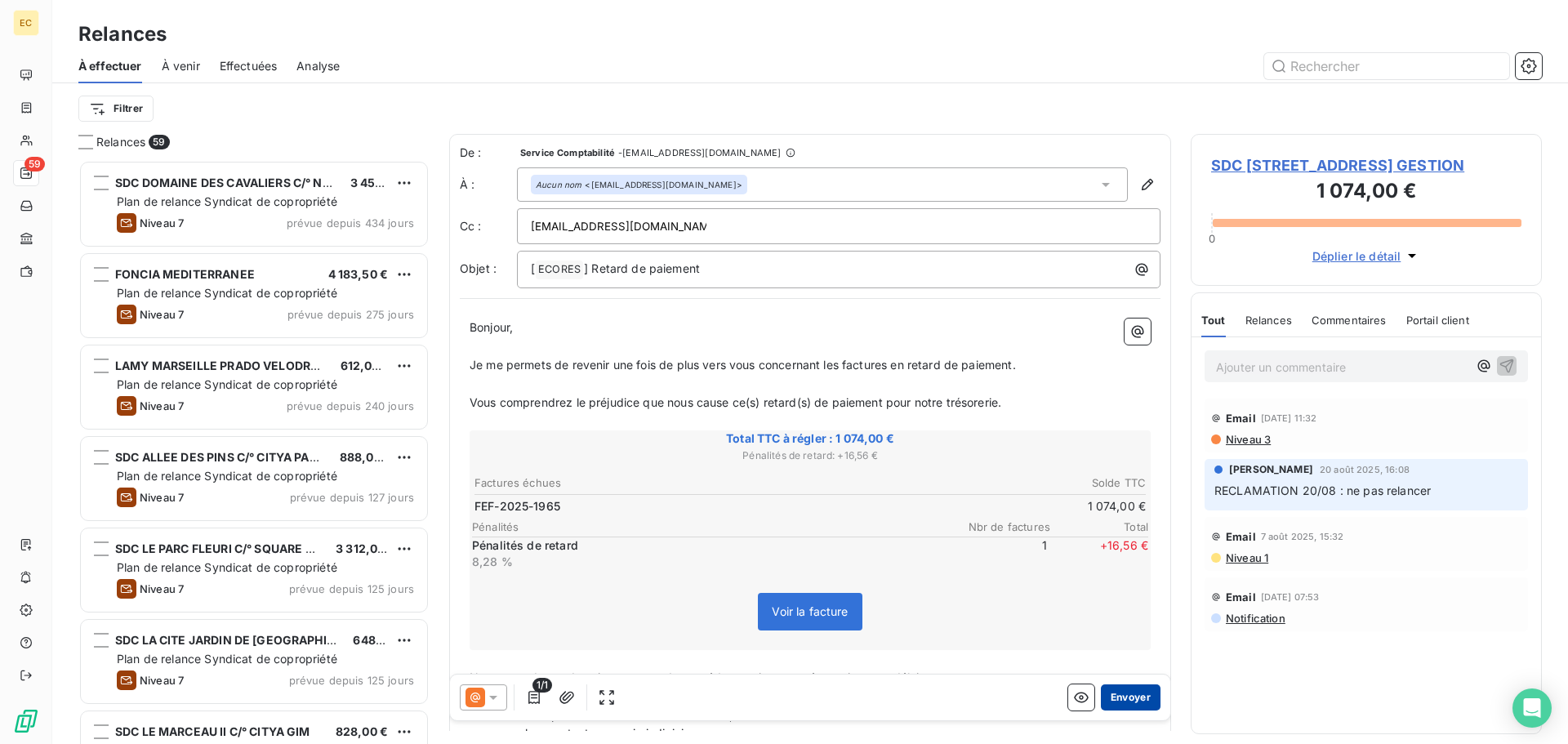
click at [1129, 699] on button "Envoyer" at bounding box center [1131, 697] width 60 height 27
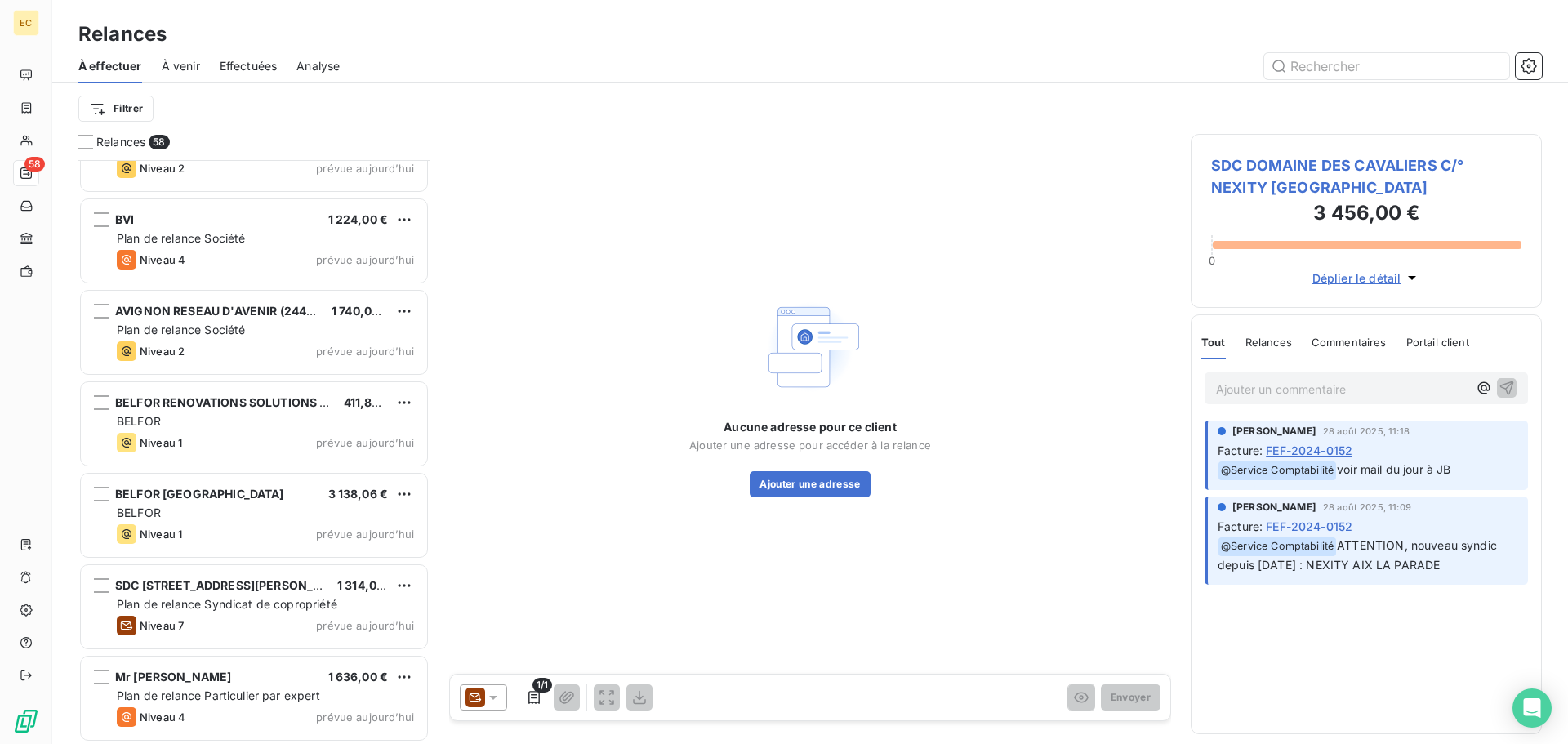
scroll to position [4721, 0]
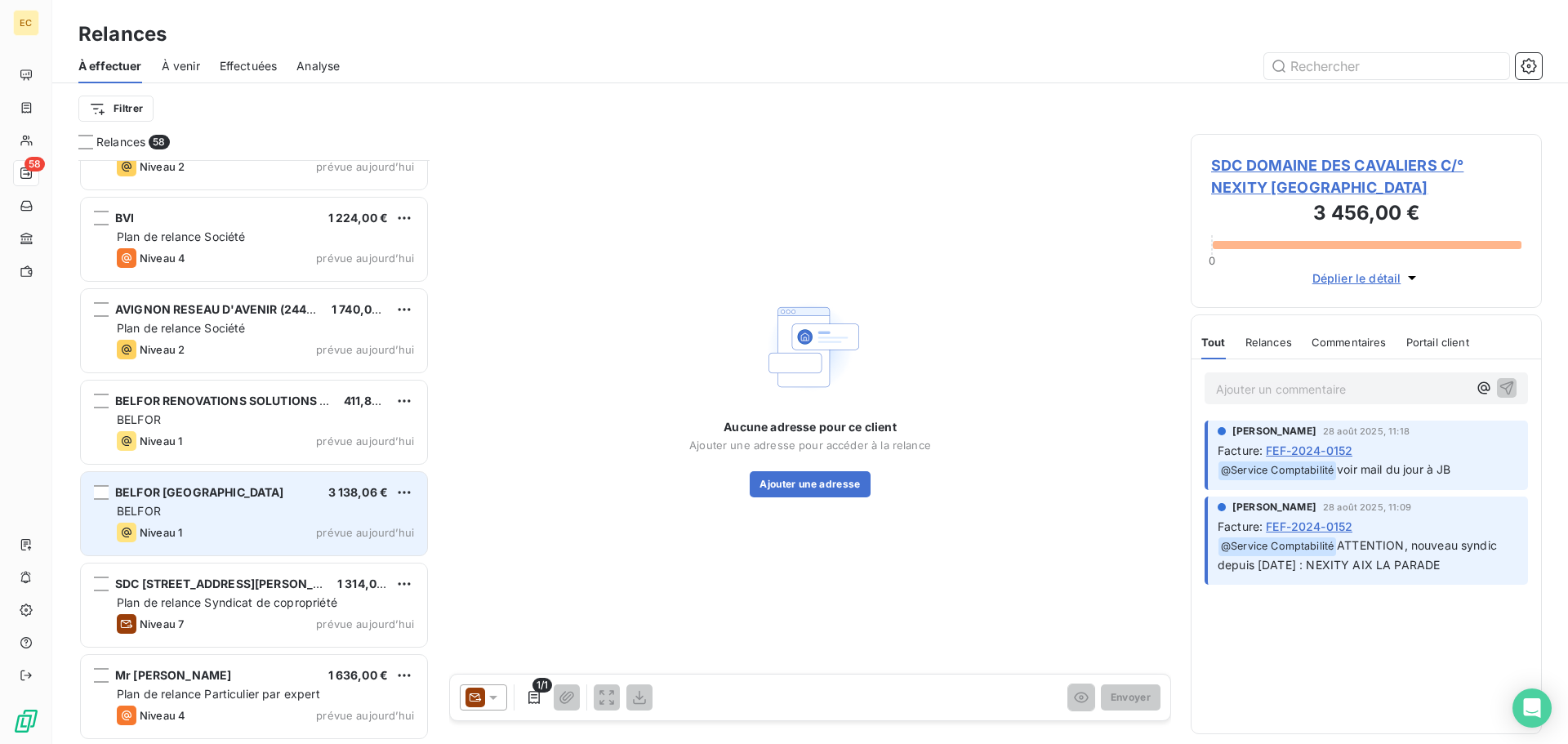
click at [242, 508] on div "BELFOR" at bounding box center [265, 510] width 297 height 17
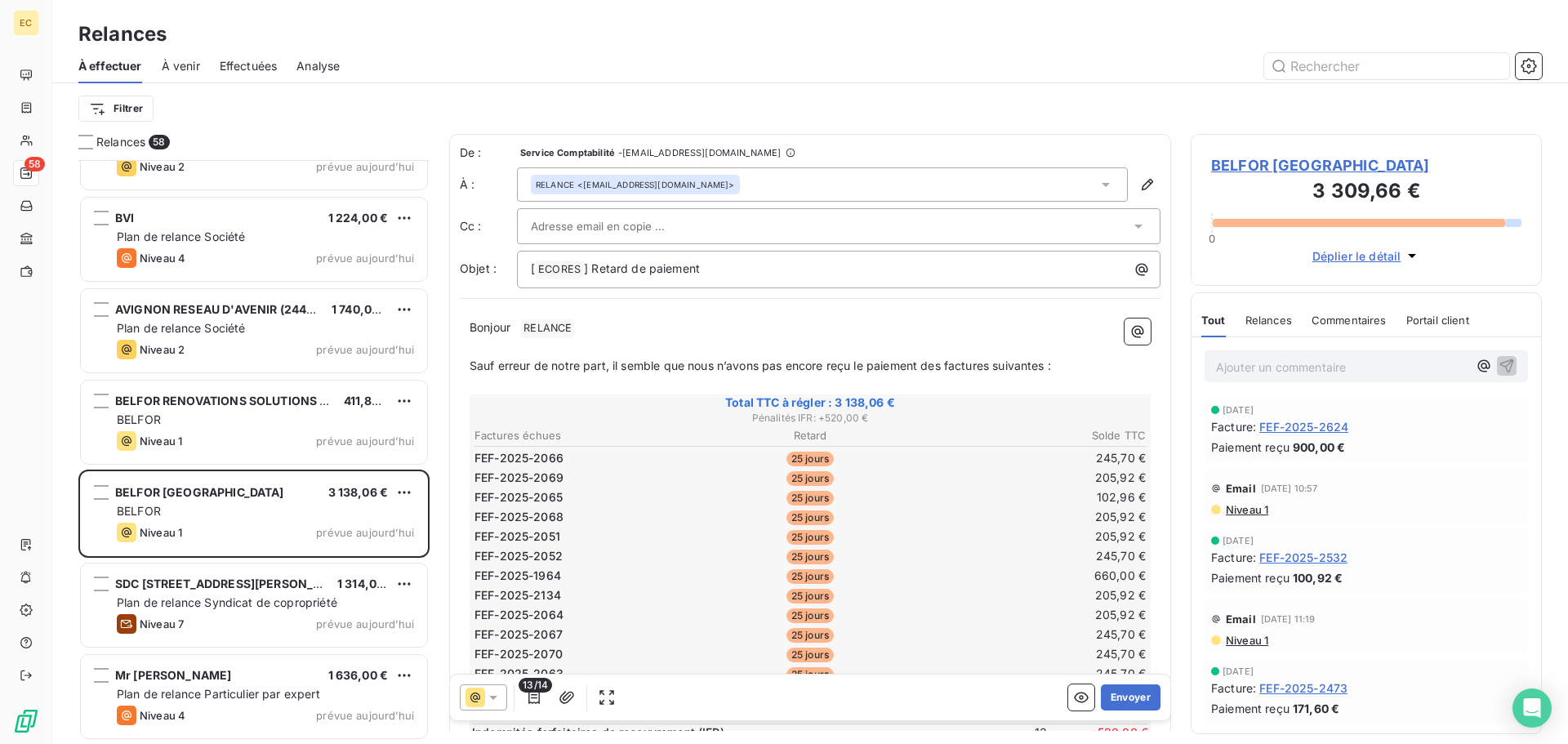
click at [1252, 169] on span "BELFOR MARSEILLE" at bounding box center [1367, 165] width 310 height 22
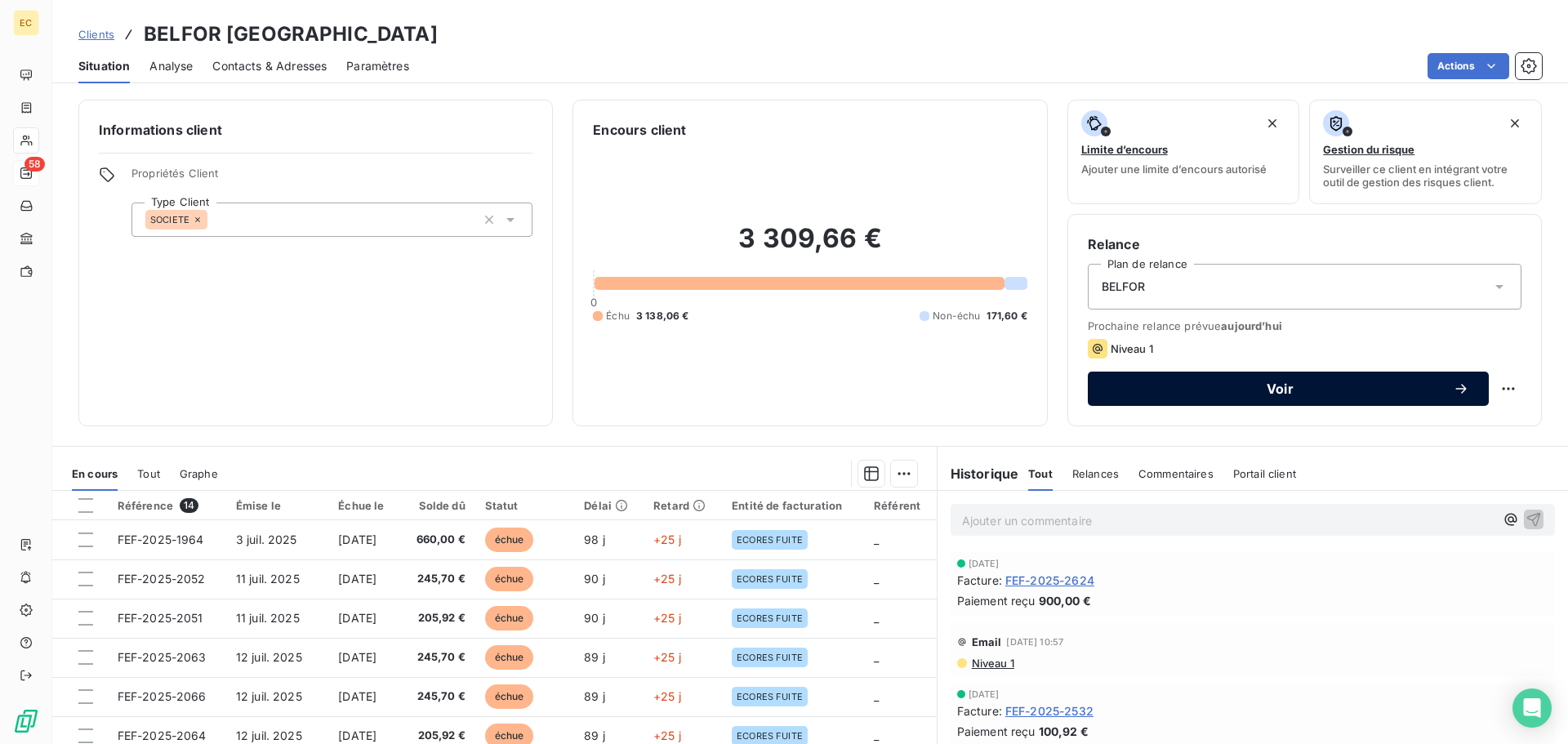
click at [1250, 396] on div "Voir" at bounding box center [1288, 389] width 362 height 17
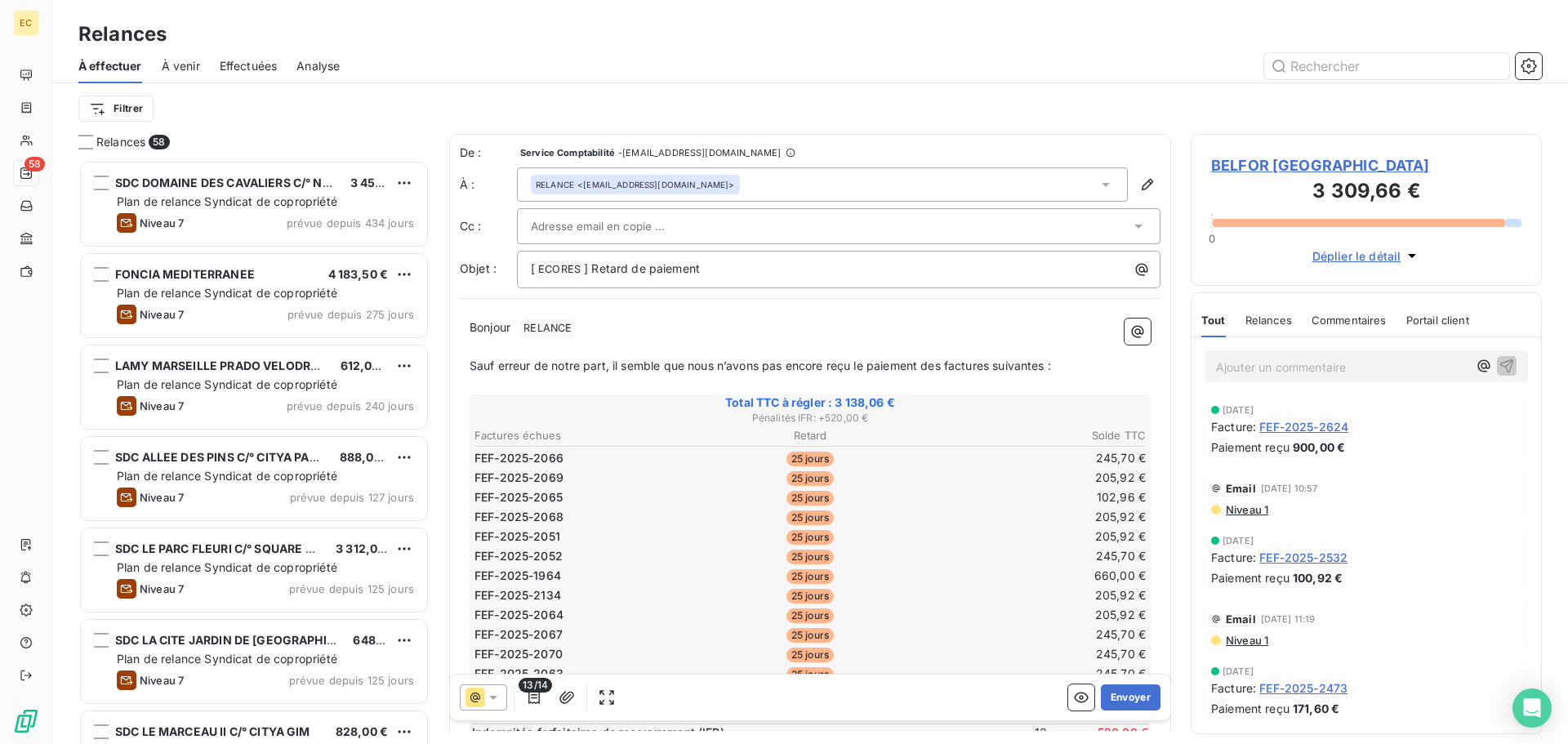
scroll to position [571, 339]
click at [1282, 169] on span "BELFOR MARSEILLE" at bounding box center [1367, 165] width 310 height 22
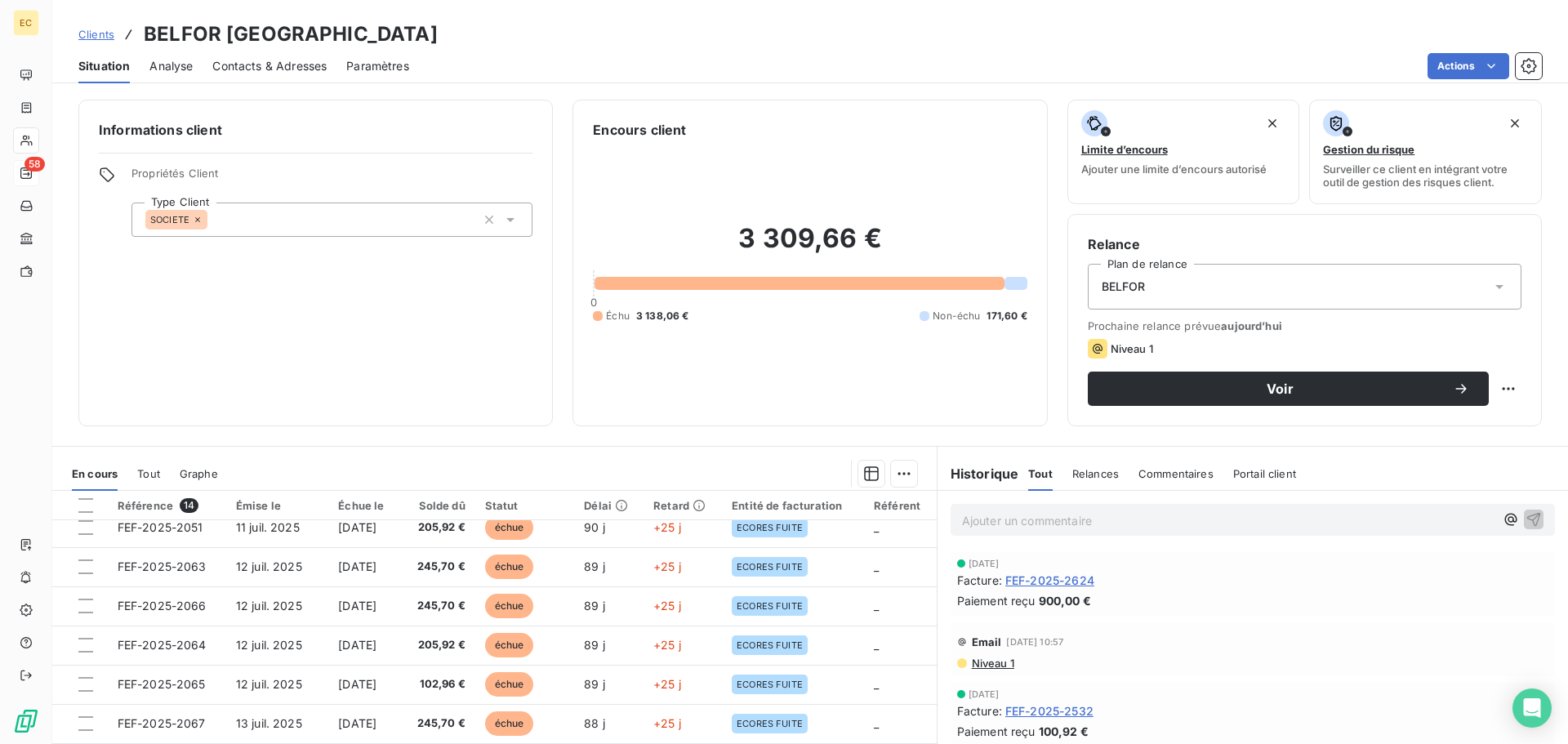
scroll to position [163, 0]
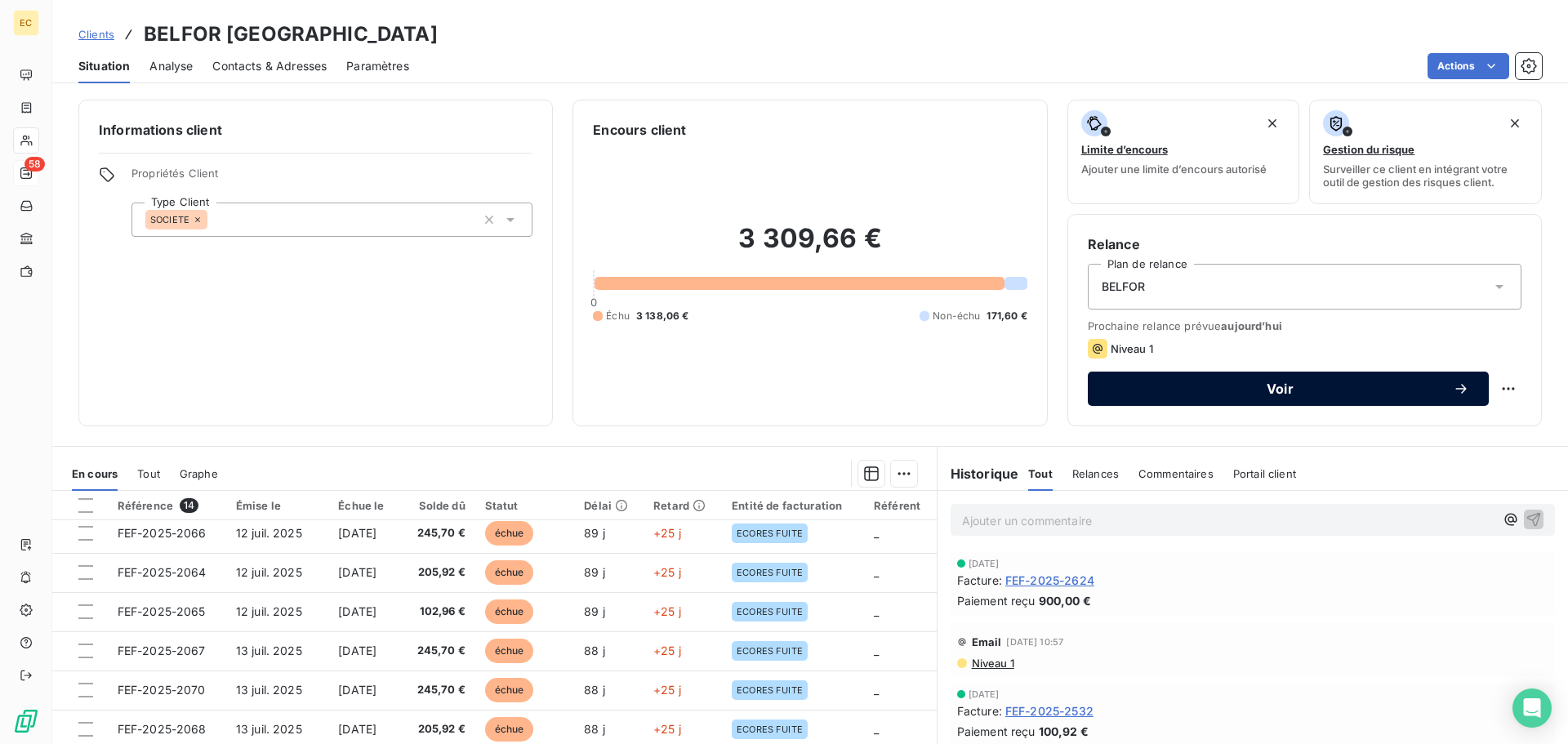
click at [1202, 392] on span "Voir" at bounding box center [1280, 388] width 346 height 13
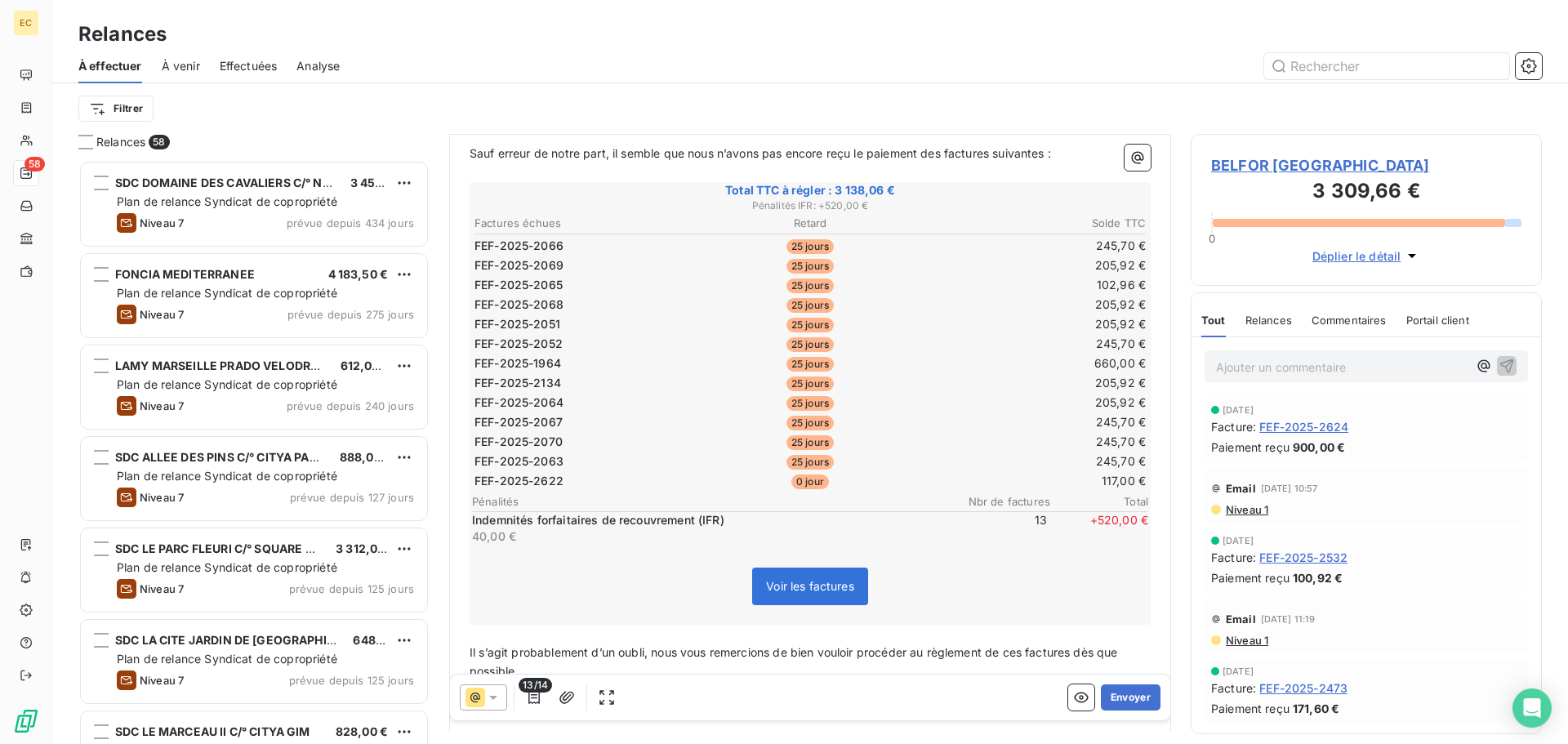
scroll to position [245, 0]
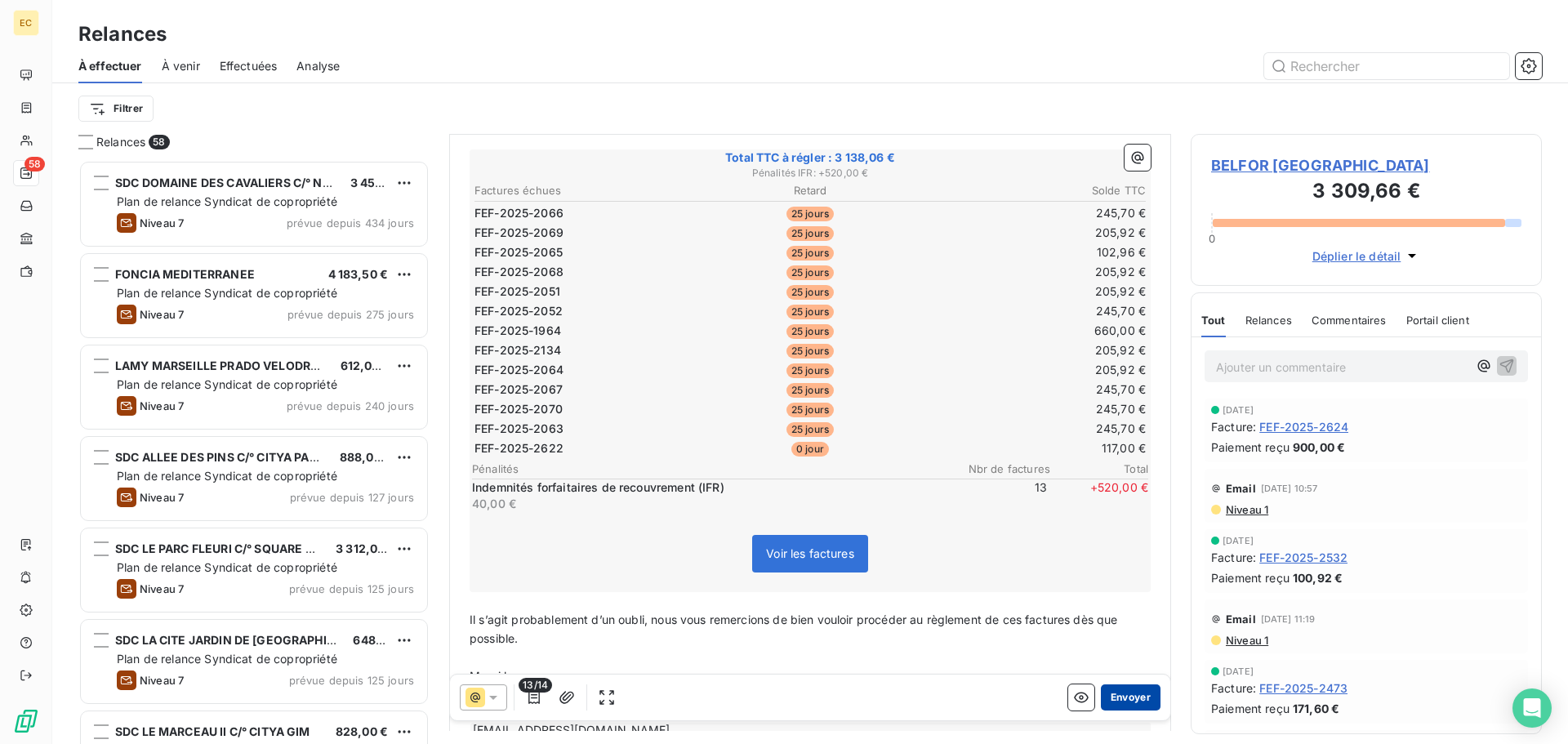
click at [1119, 705] on button "Envoyer" at bounding box center [1131, 697] width 60 height 27
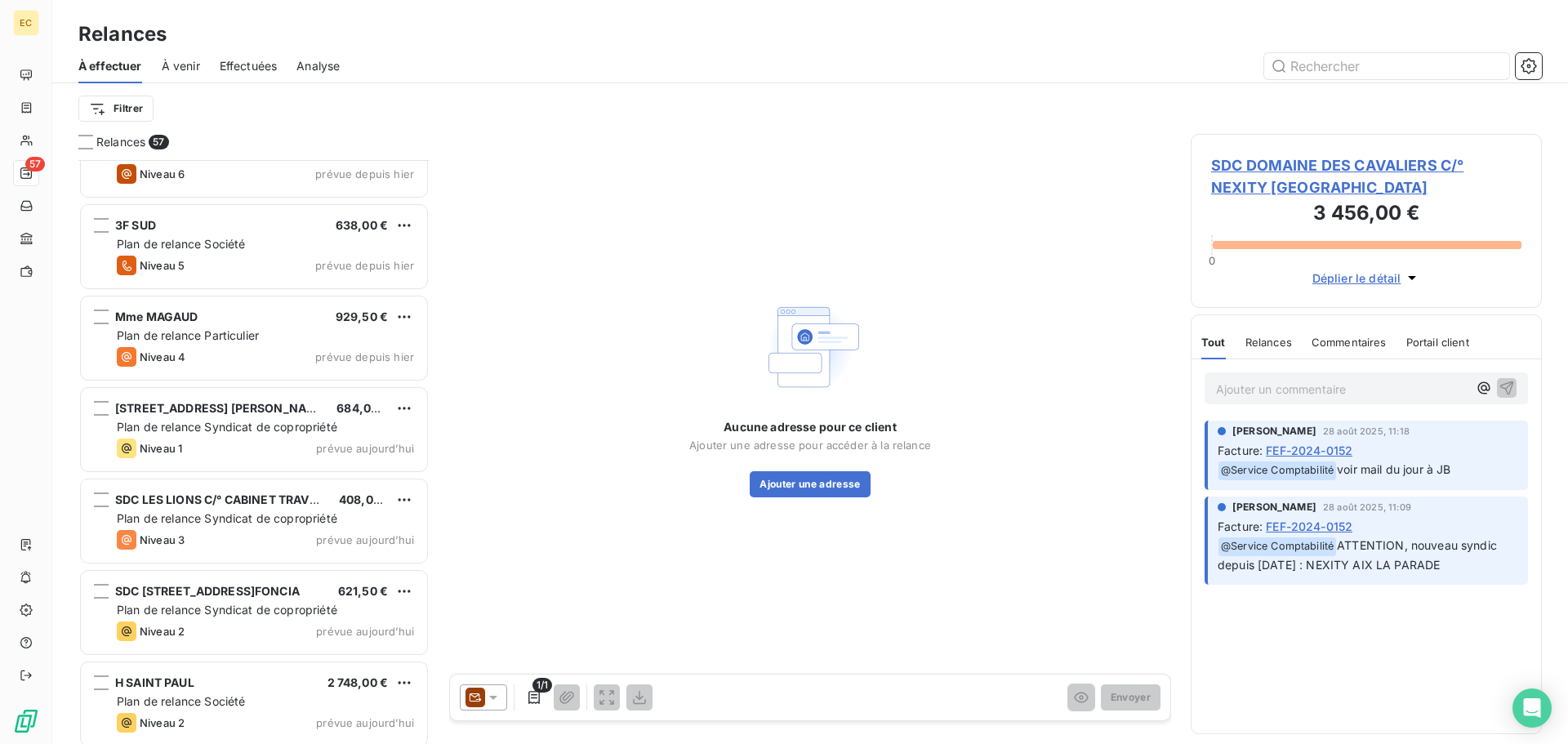
scroll to position [4630, 0]
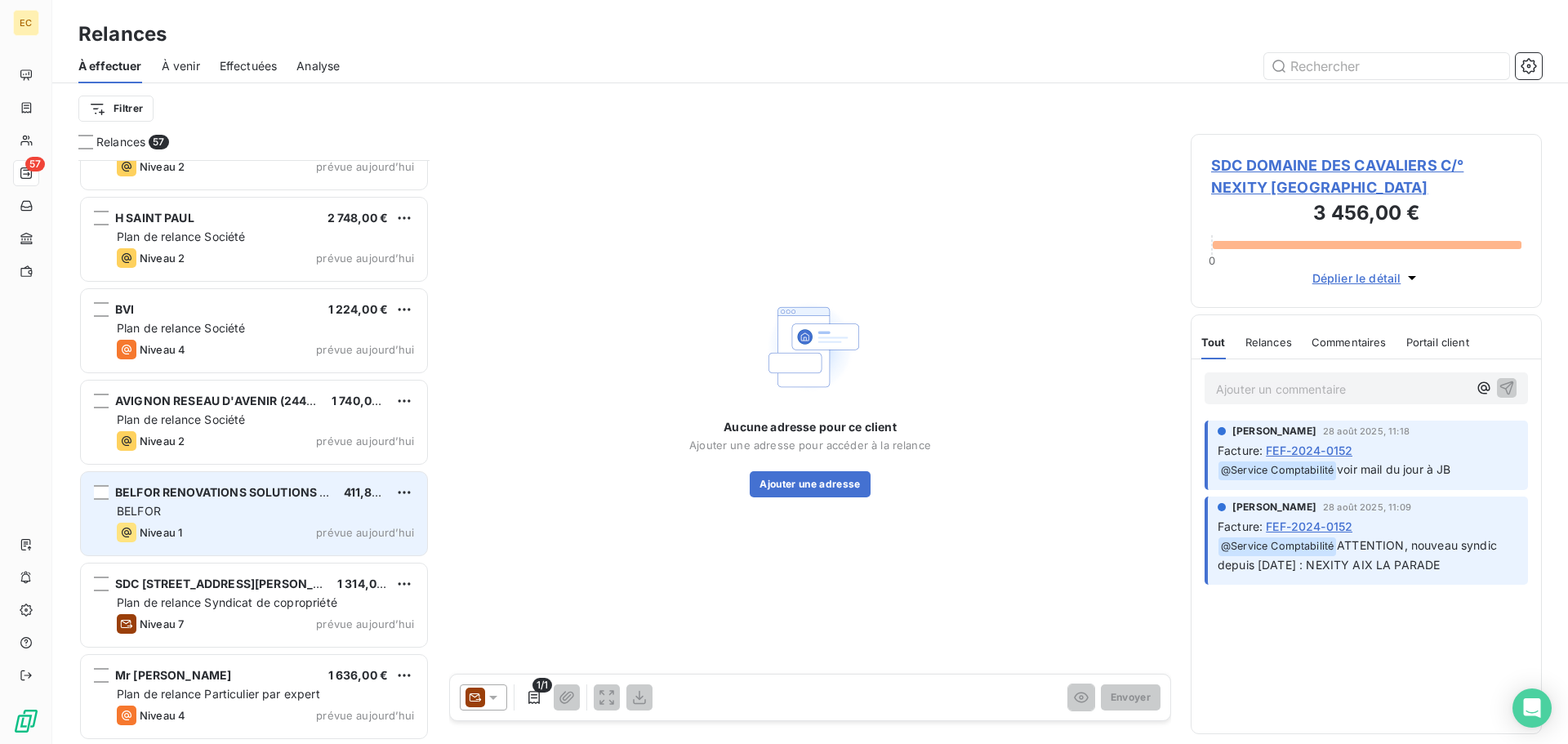
click at [238, 519] on div "BELFOR RENOVATIONS SOLUTIONS BRS 411,84 € BELFOR Niveau 1 prévue aujourd’hui" at bounding box center [253, 513] width 347 height 83
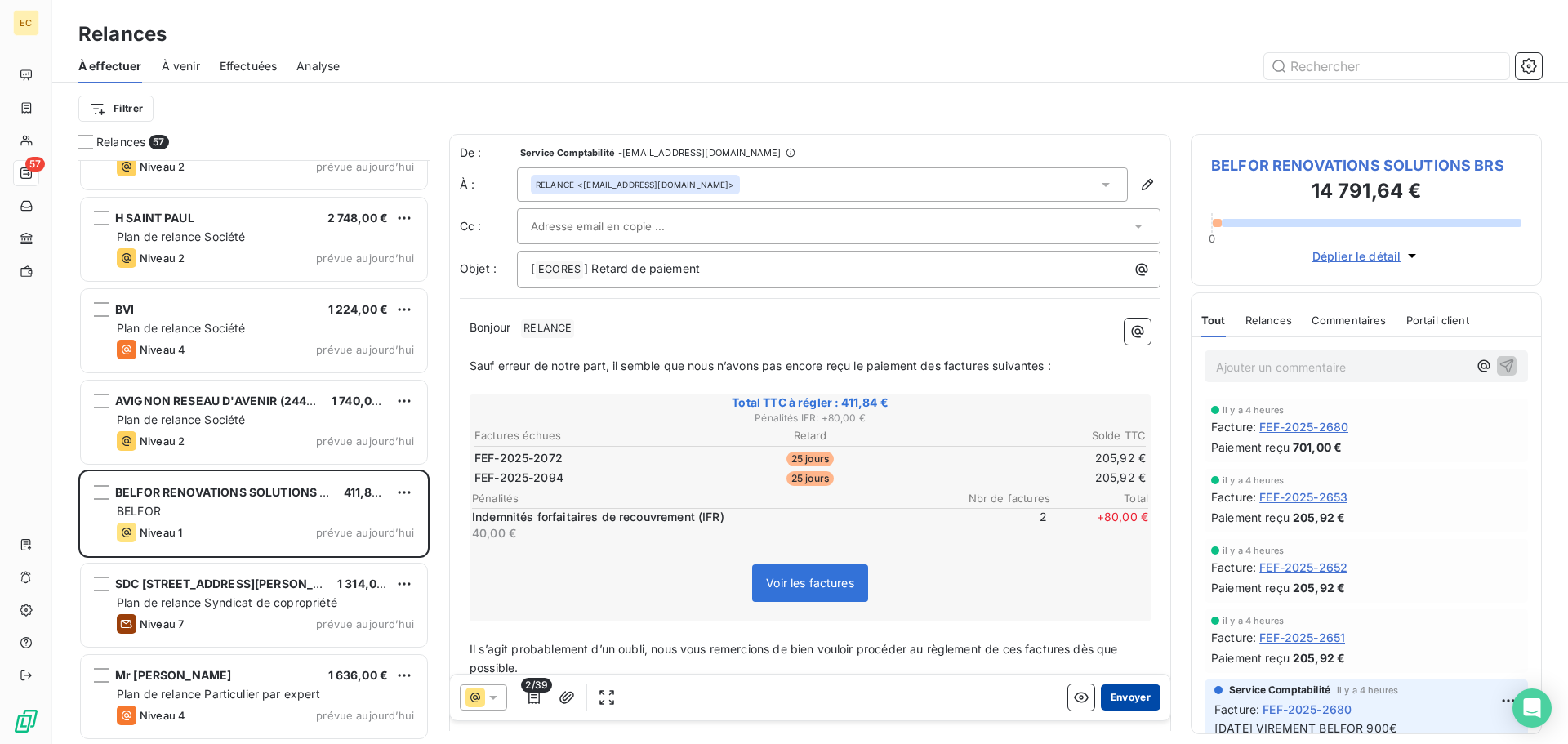
click at [1110, 693] on button "Envoyer" at bounding box center [1131, 697] width 60 height 27
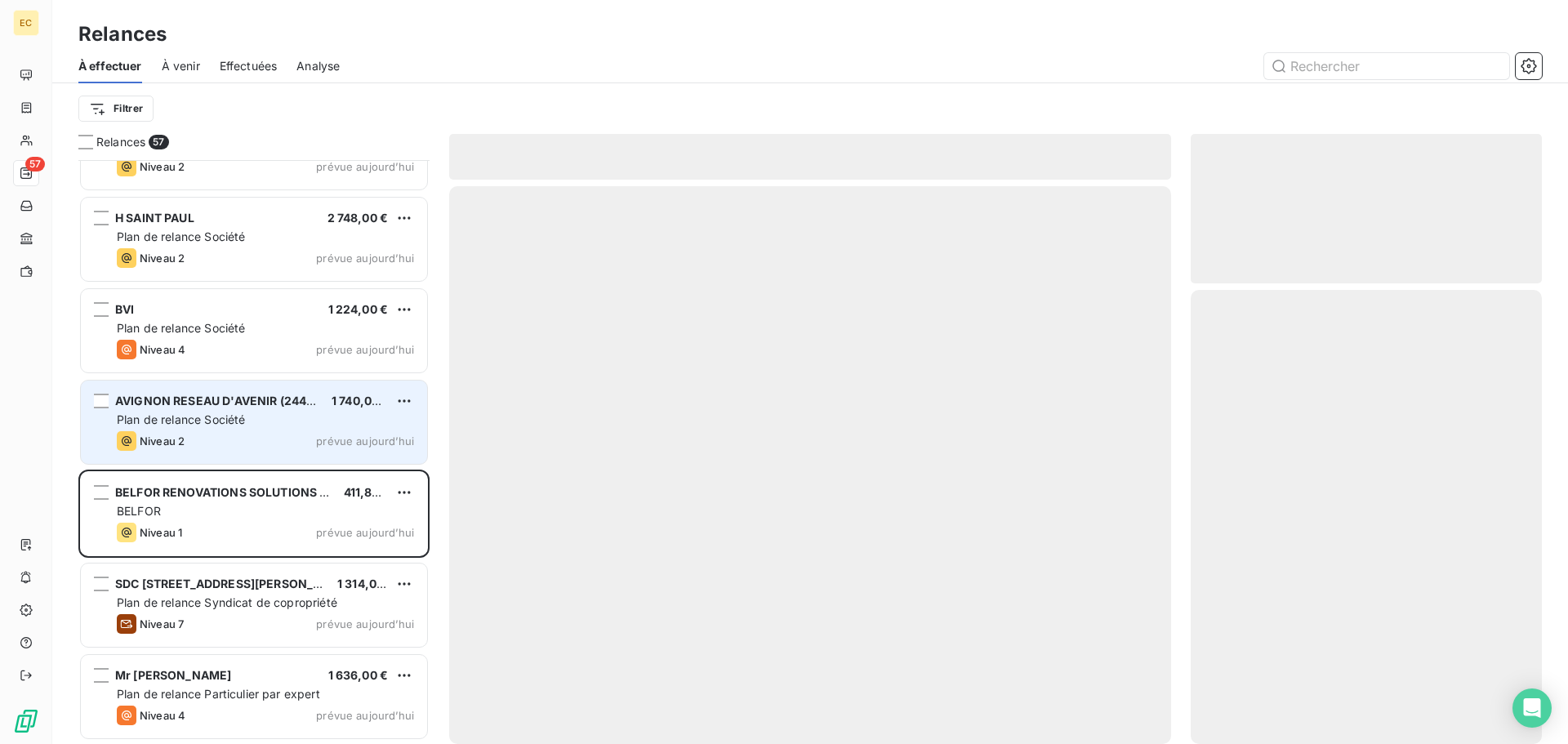
scroll to position [4538, 0]
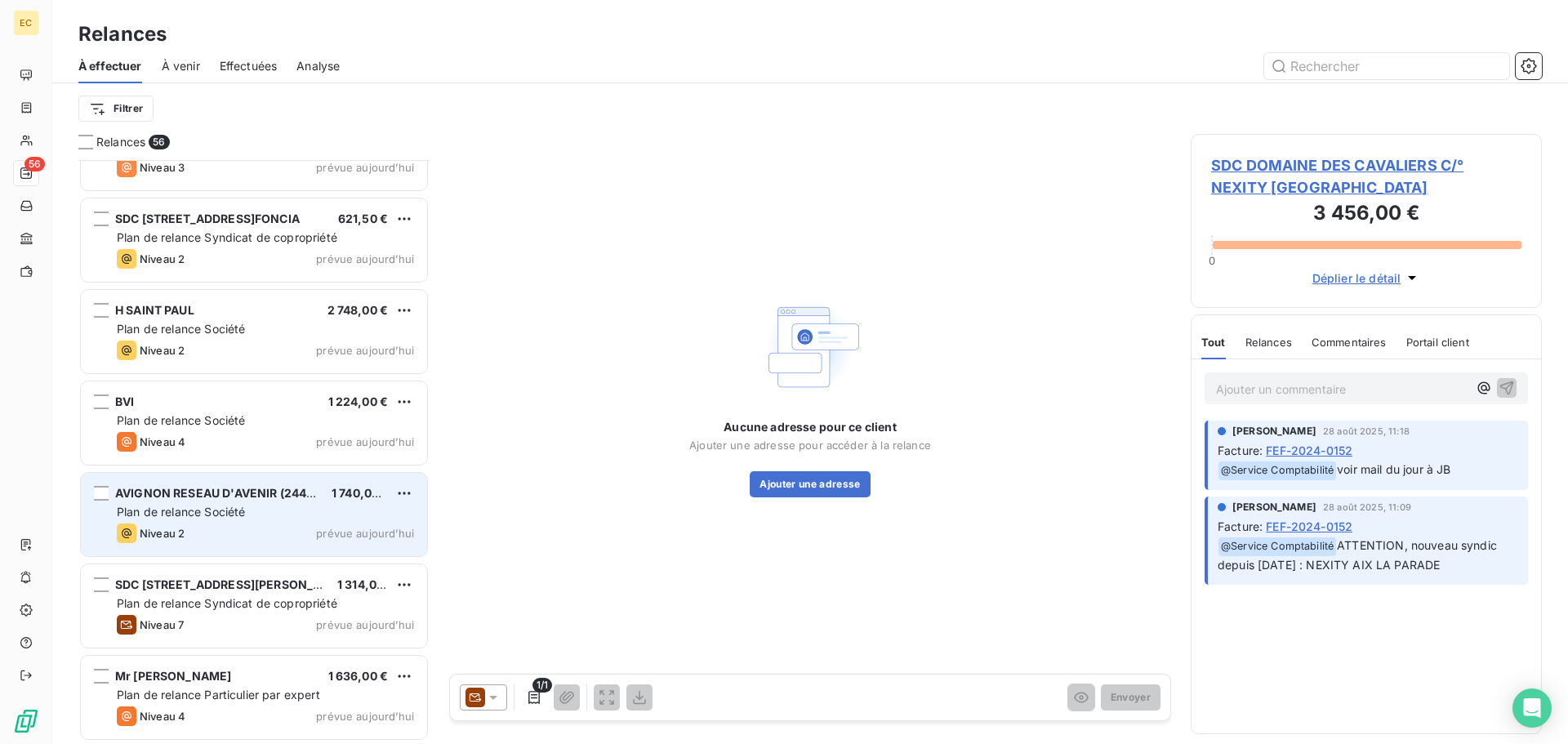
click at [260, 503] on div "AVIGNON RESEAU D'AVENIR (24480) 1 740,00 € Plan de relance Société Niveau 2 pré…" at bounding box center [253, 514] width 347 height 83
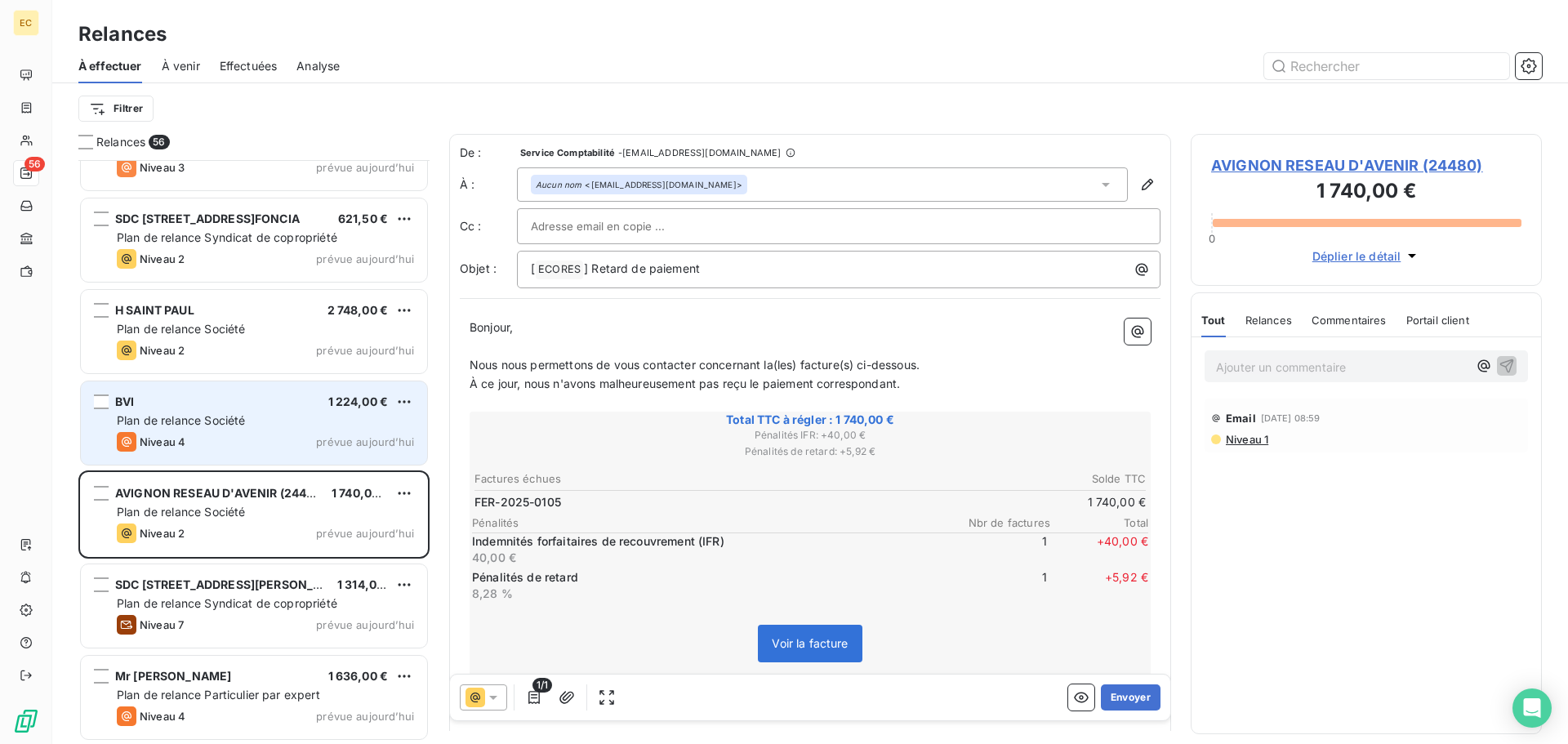
click at [306, 422] on div "Plan de relance Société" at bounding box center [265, 420] width 297 height 17
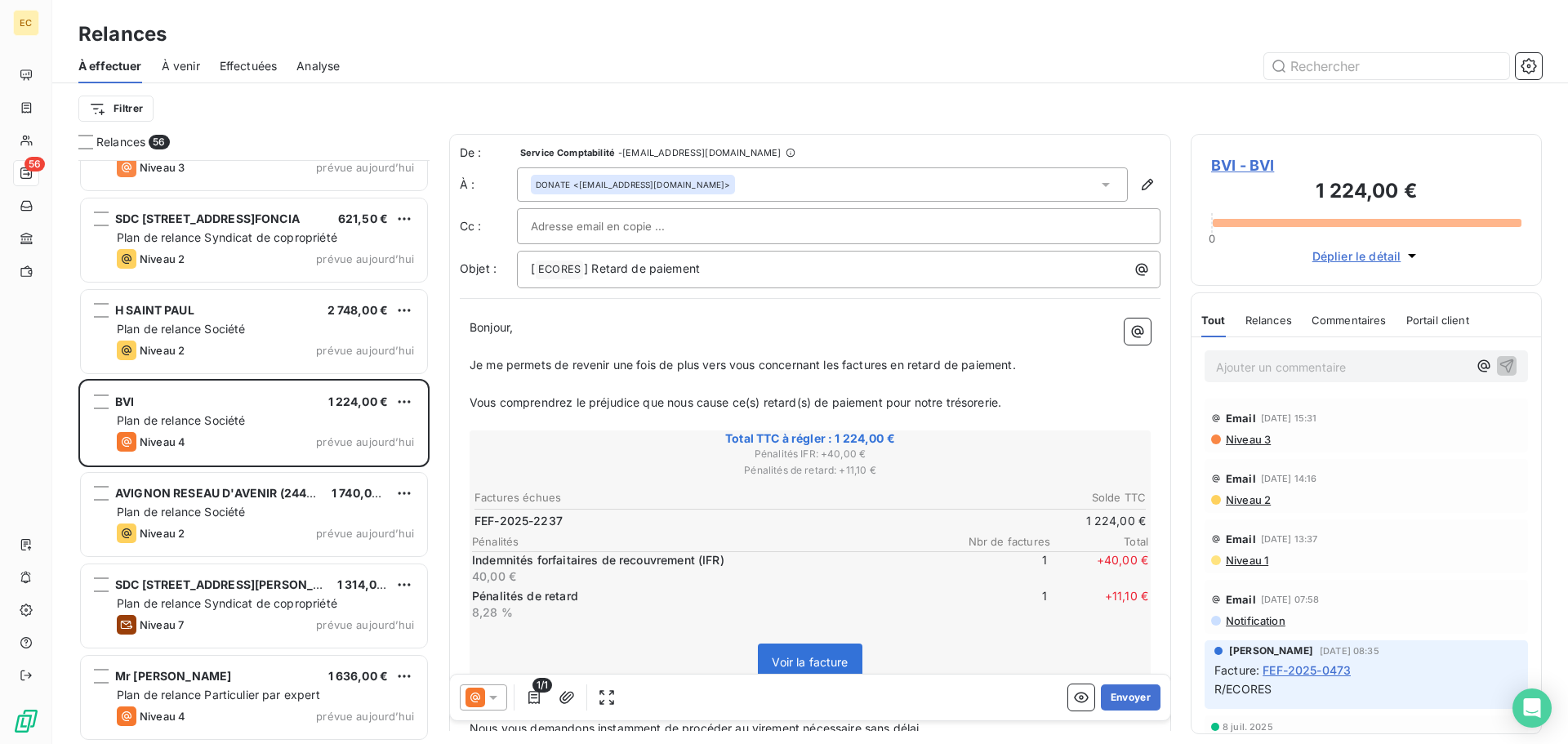
click at [1229, 168] on span "BVI - BVI" at bounding box center [1367, 165] width 310 height 22
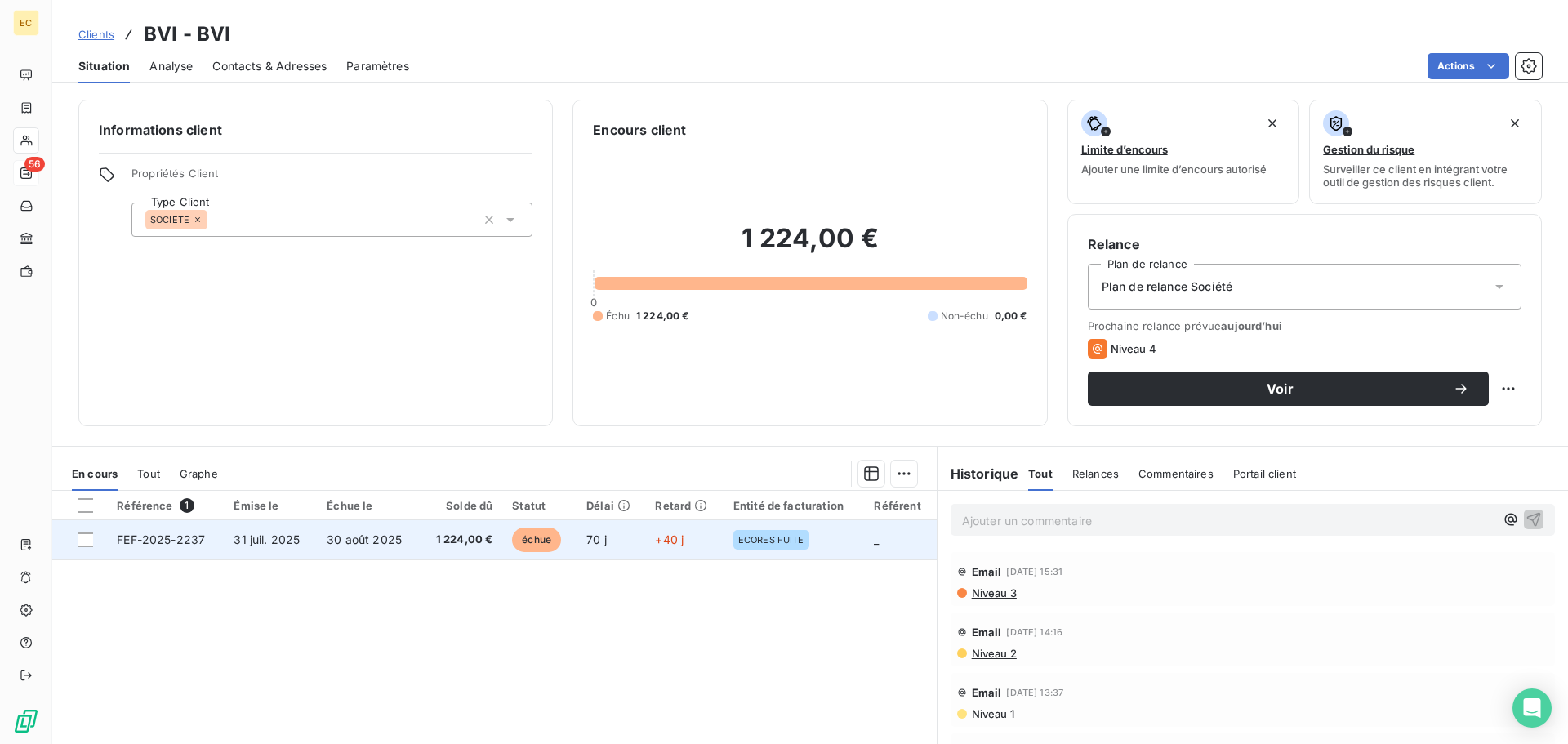
click at [181, 547] on td "FEF-2025-2237" at bounding box center [165, 540] width 117 height 39
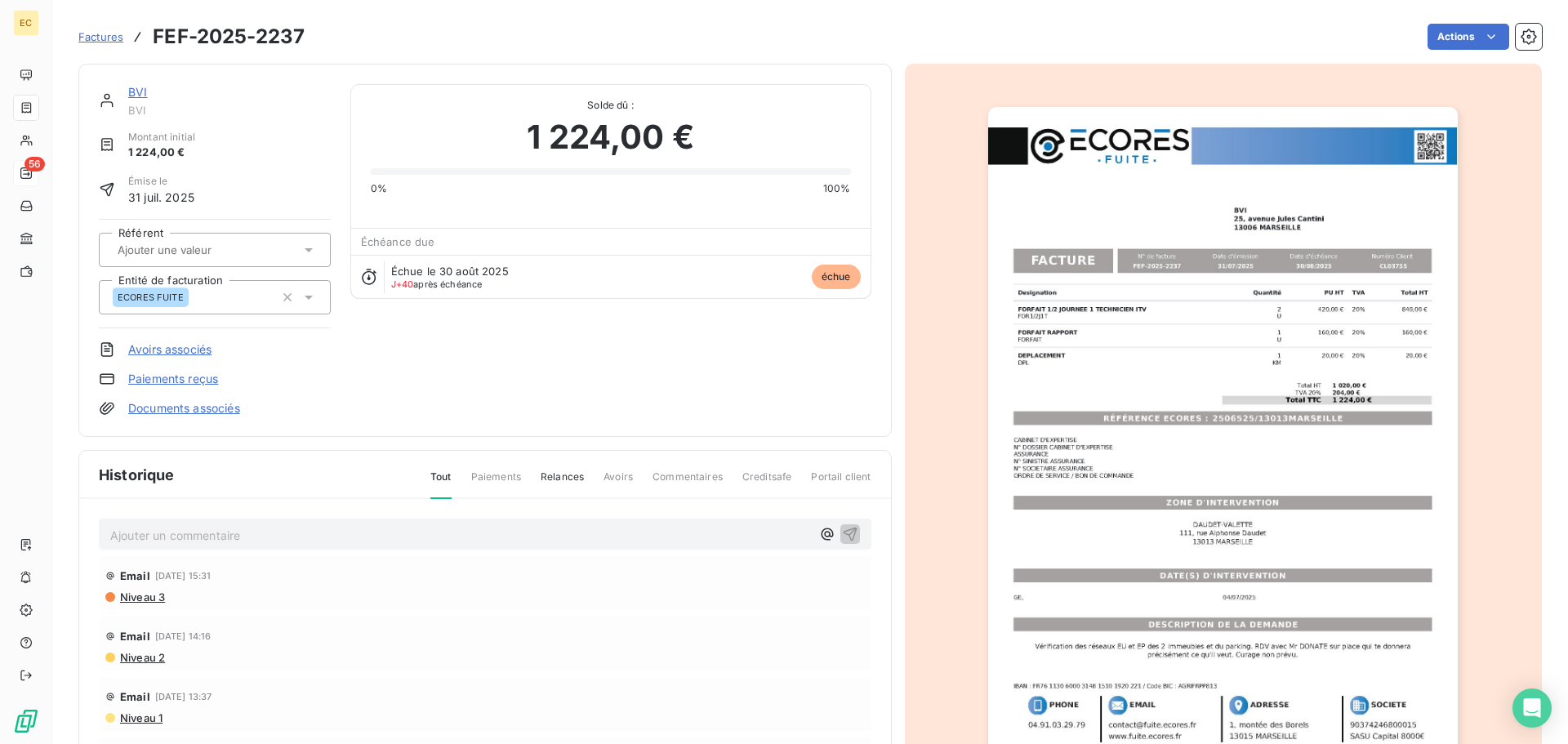
click at [1174, 410] on img "button" at bounding box center [1223, 439] width 469 height 664
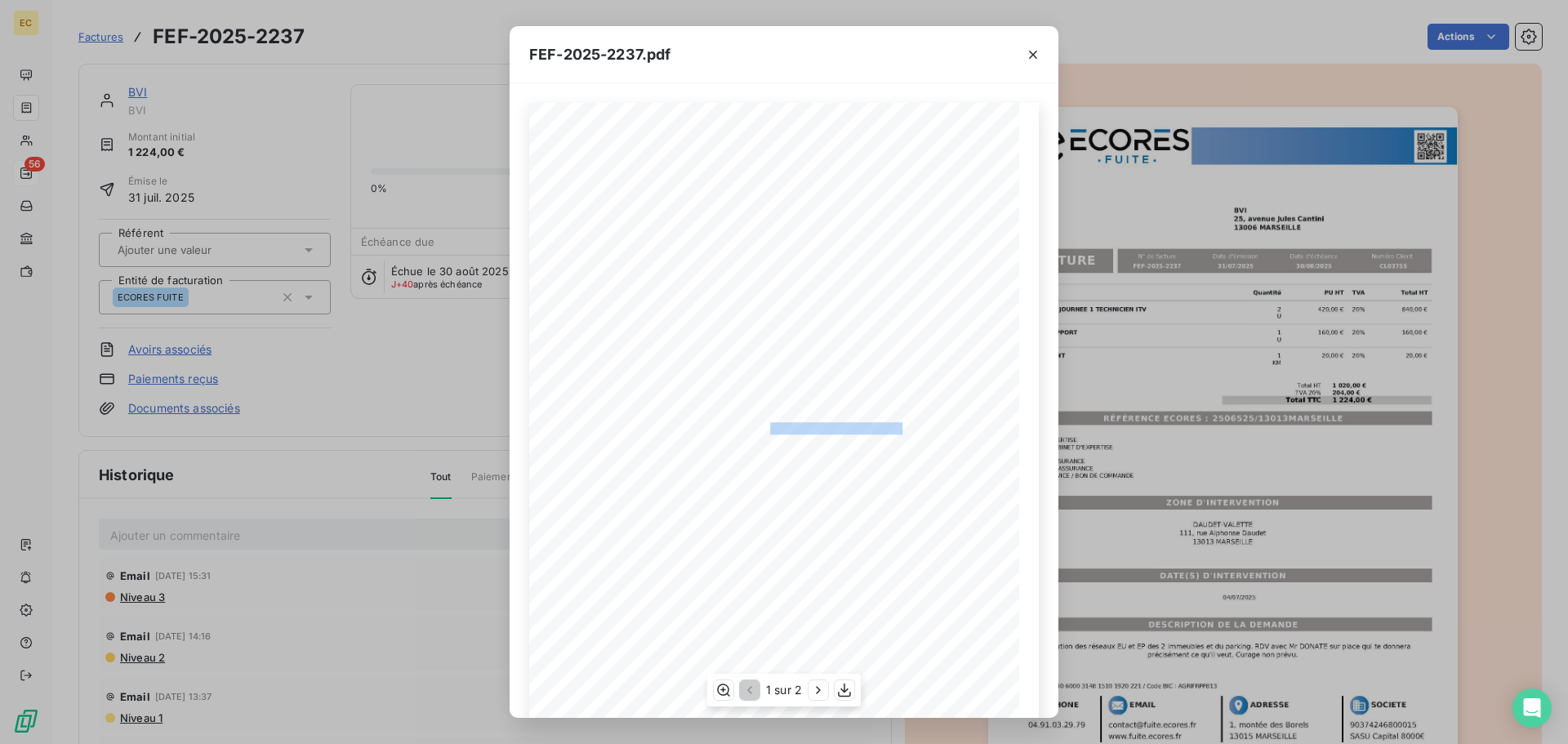
drag, startPoint x: 900, startPoint y: 425, endPoint x: 764, endPoint y: 429, distance: 136.1
click at [764, 429] on span "RÉFÉRENCE ECORES : 2506525/13013MARSEILLE" at bounding box center [784, 427] width 250 height 8
copy span ": 2506525/13013MARSEILL"
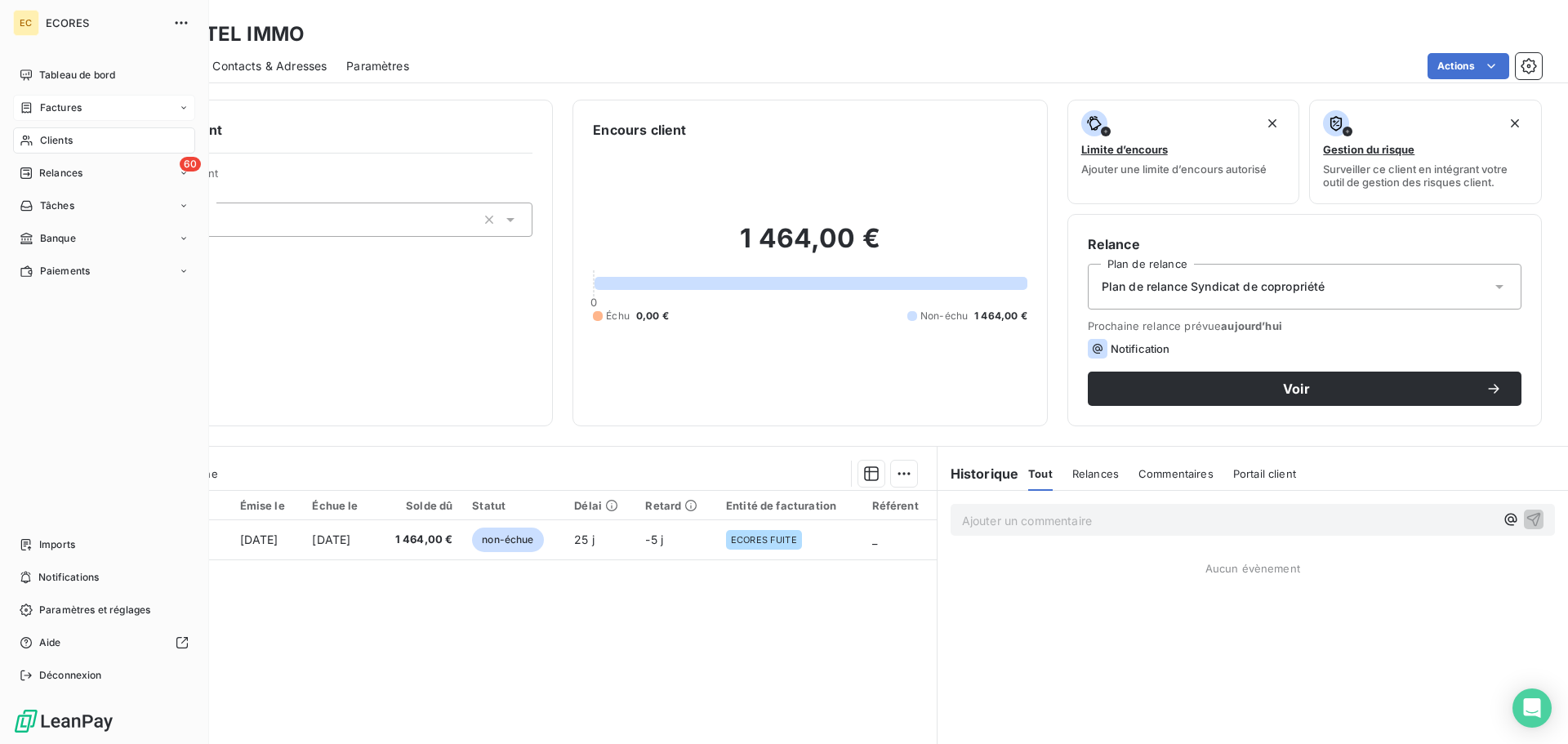
click at [54, 109] on span "Factures" at bounding box center [61, 107] width 41 height 15
